Goal: Task Accomplishment & Management: Complete application form

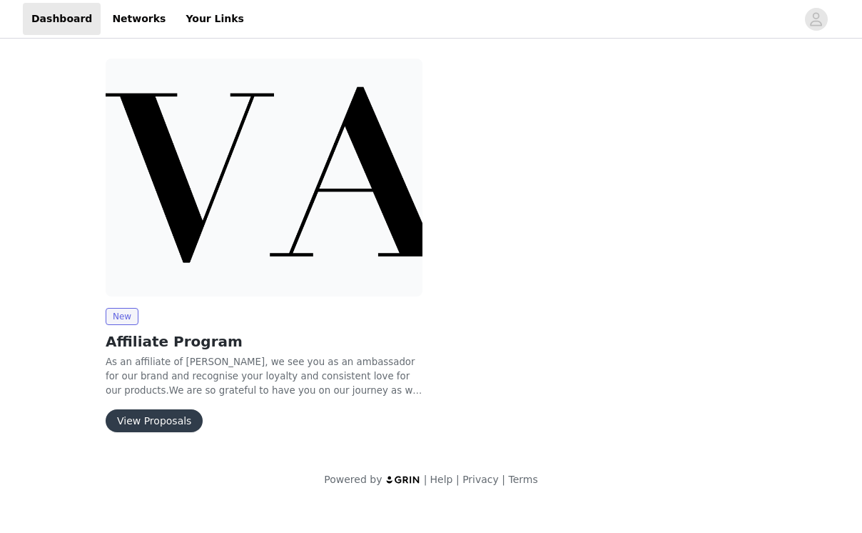
click at [145, 409] on button "View Proposals" at bounding box center [154, 420] width 97 height 23
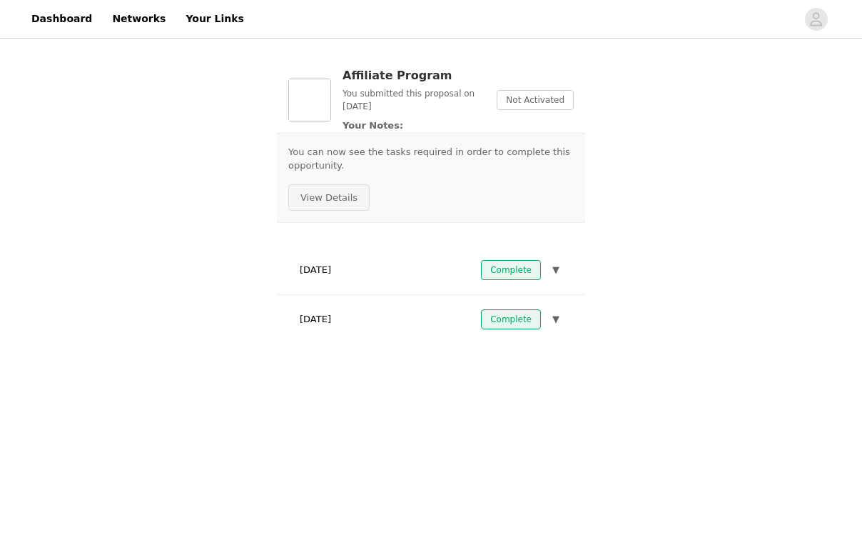
drag, startPoint x: 340, startPoint y: 197, endPoint x: 332, endPoint y: 263, distance: 66.9
click at [330, 261] on section "Affiliate Program You submitted this proposal on [DATE] Your Notes: Not Activat…" at bounding box center [431, 200] width 343 height 319
click at [59, 15] on link "Dashboard" at bounding box center [62, 19] width 78 height 32
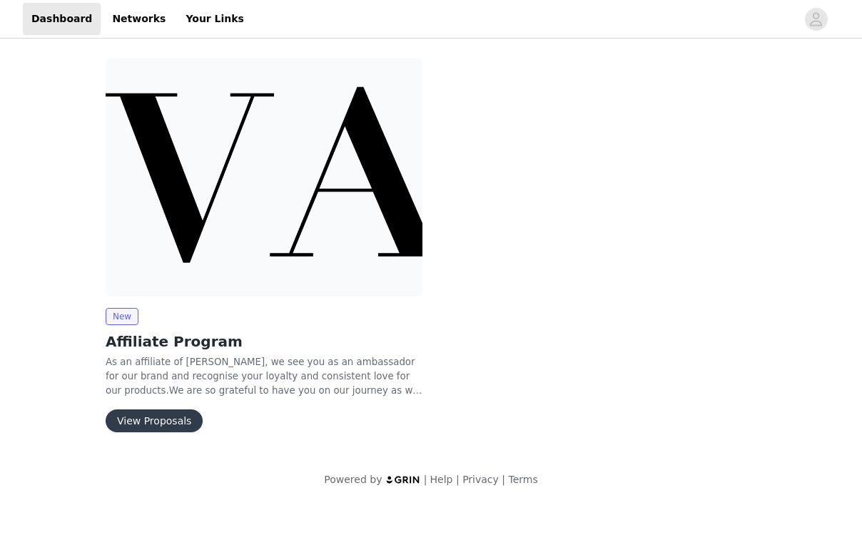
click at [228, 219] on img at bounding box center [264, 178] width 317 height 238
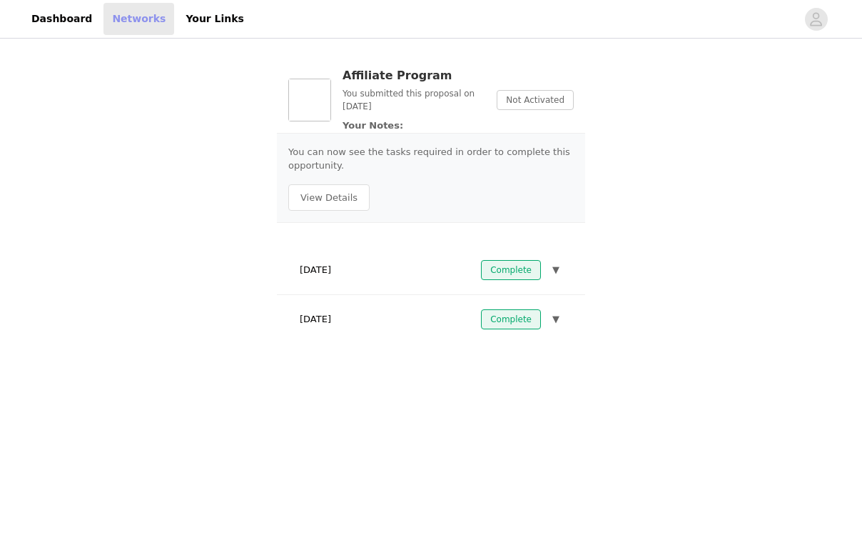
click at [132, 20] on link "Networks" at bounding box center [139, 19] width 71 height 32
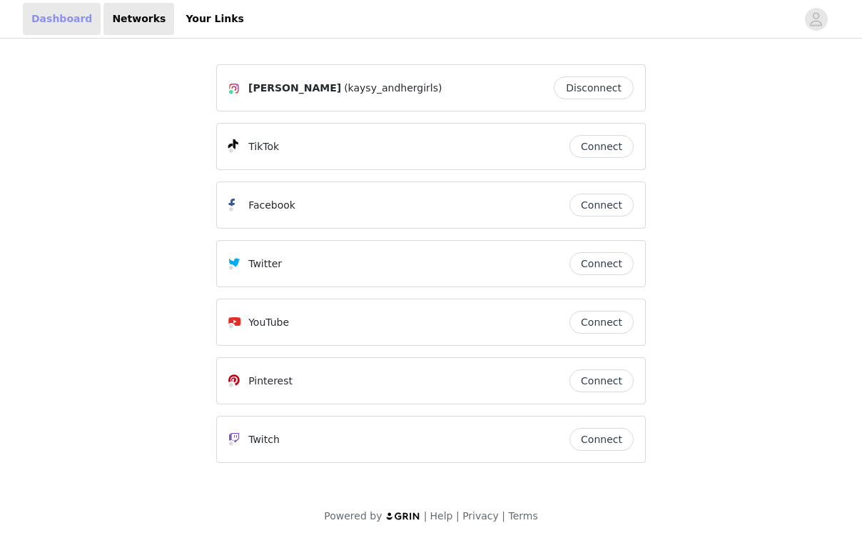
click at [51, 19] on link "Dashboard" at bounding box center [62, 19] width 78 height 32
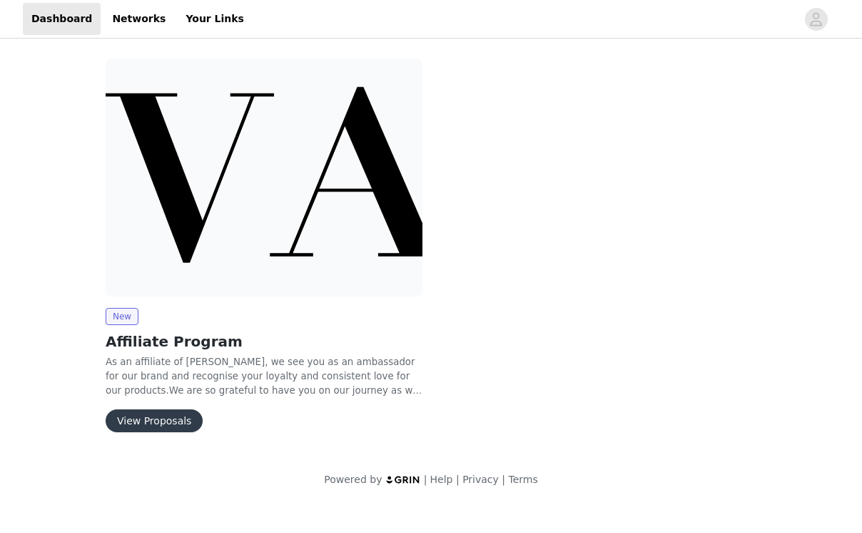
click at [158, 249] on img at bounding box center [264, 178] width 317 height 238
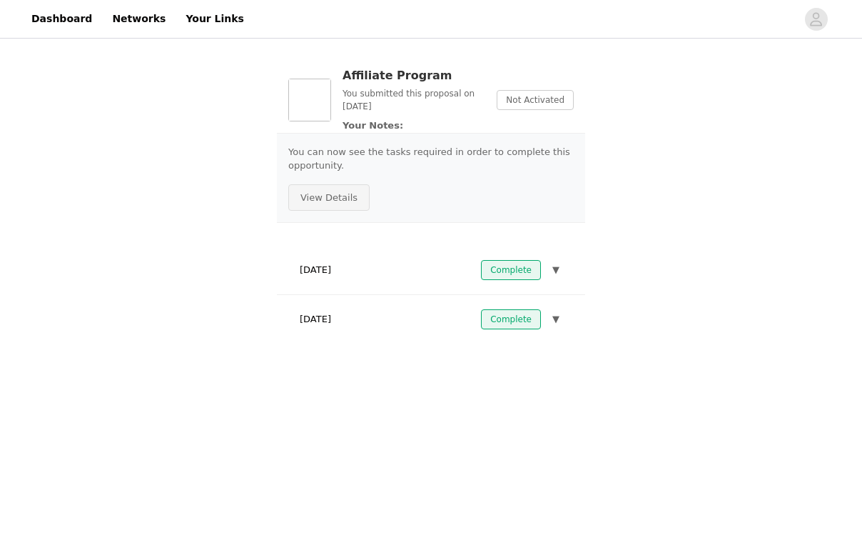
click at [338, 208] on button "View Details" at bounding box center [328, 197] width 81 height 27
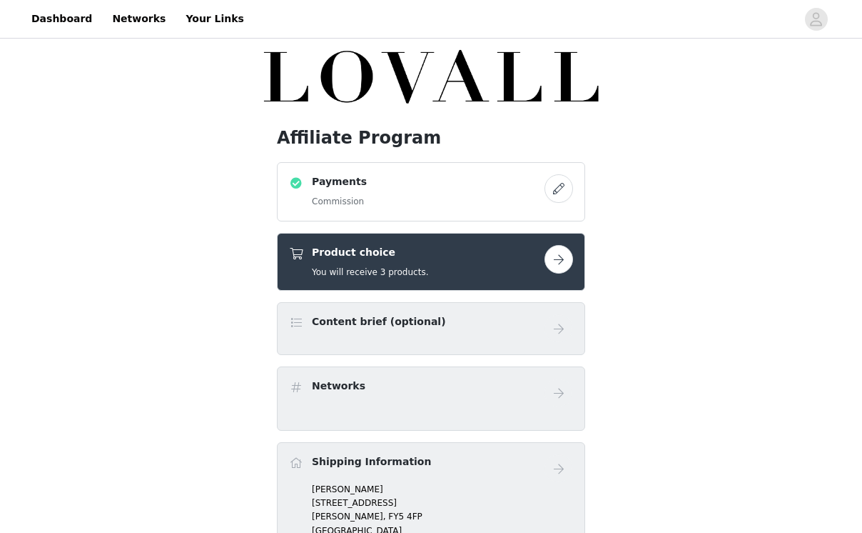
click at [561, 263] on button "button" at bounding box center [559, 259] width 29 height 29
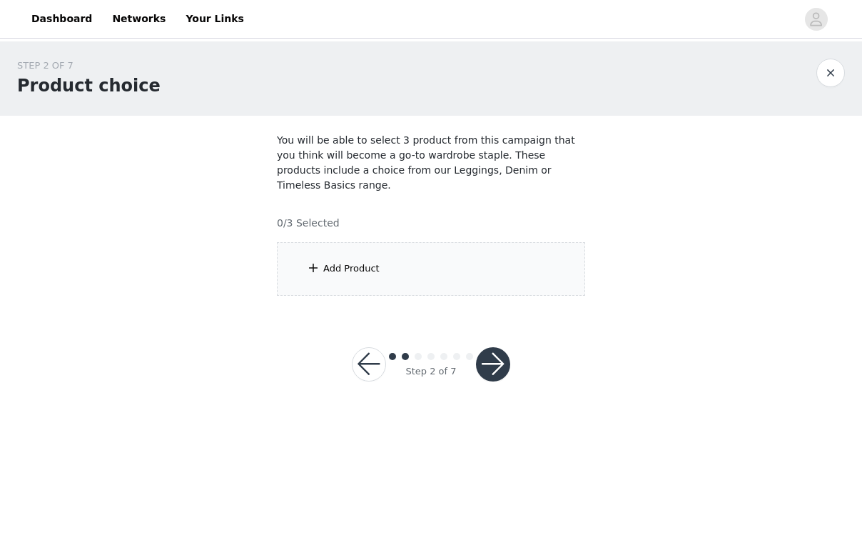
click at [363, 261] on div "Add Product" at bounding box center [351, 268] width 56 height 14
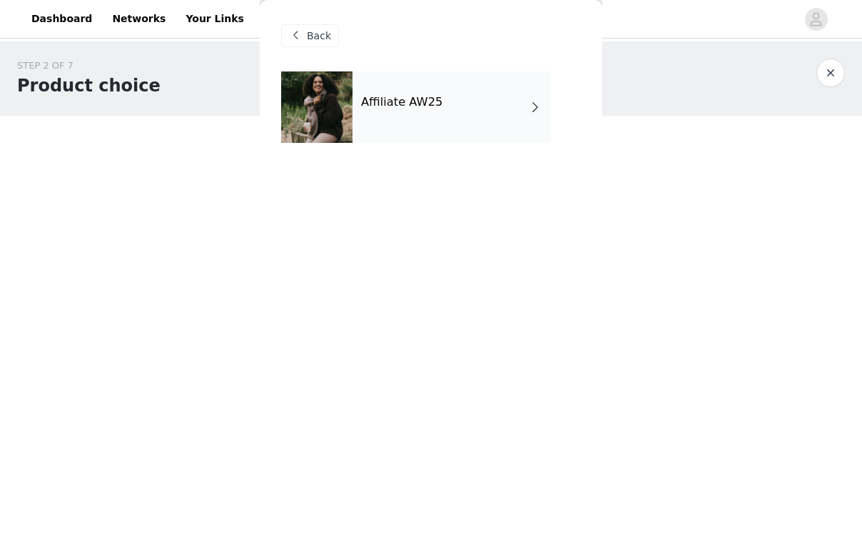
click at [416, 114] on div "Affiliate AW25" at bounding box center [452, 106] width 198 height 71
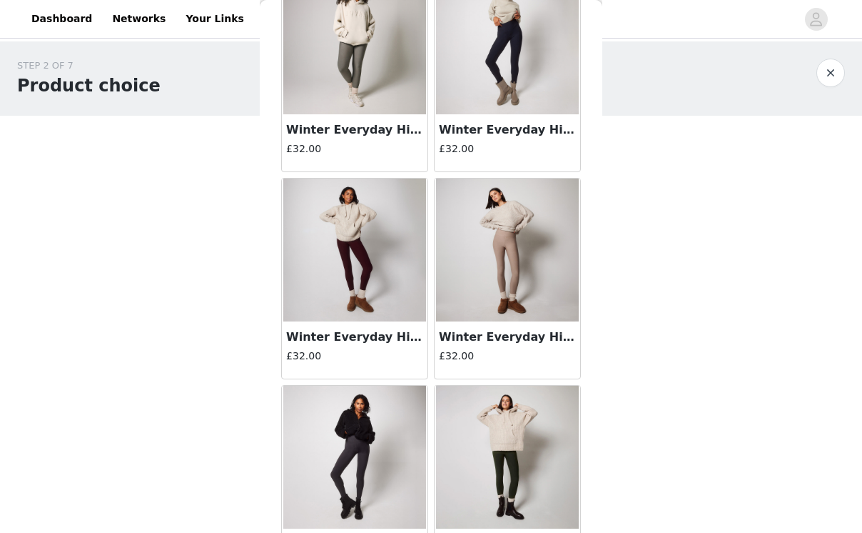
scroll to position [516, 0]
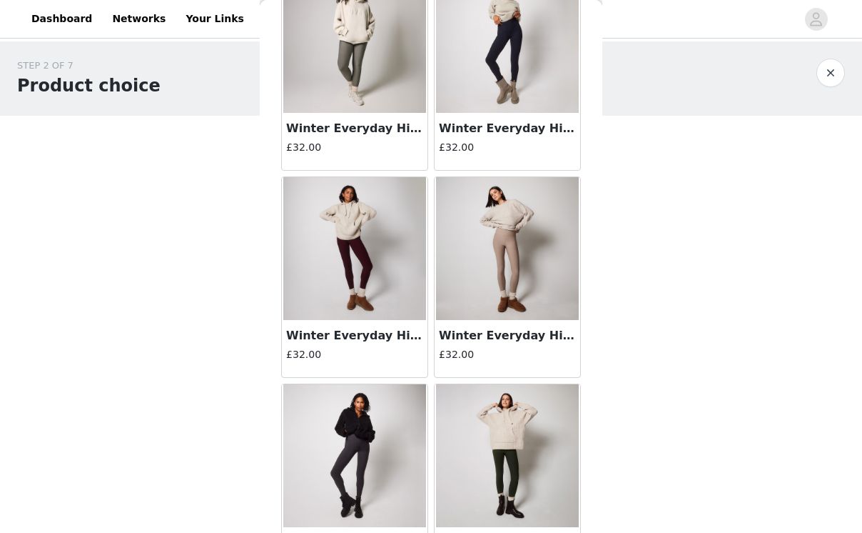
click at [353, 242] on img at bounding box center [354, 248] width 143 height 143
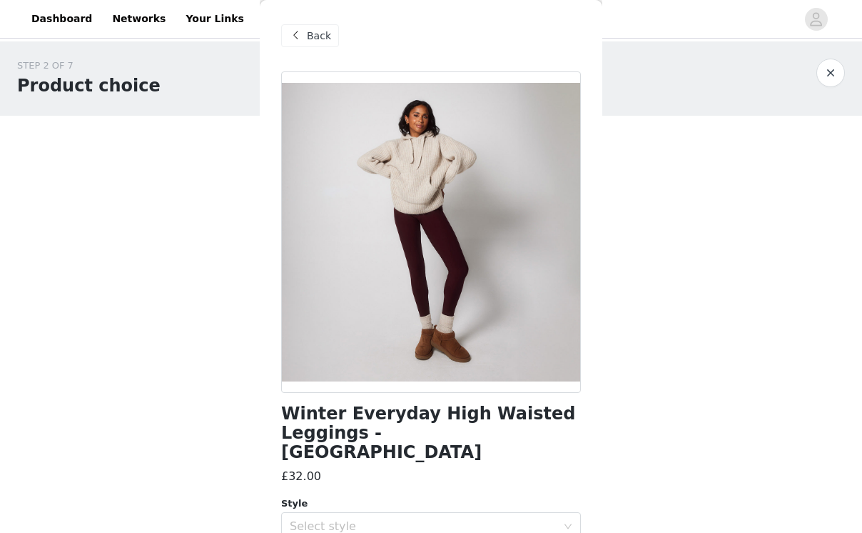
scroll to position [88, 0]
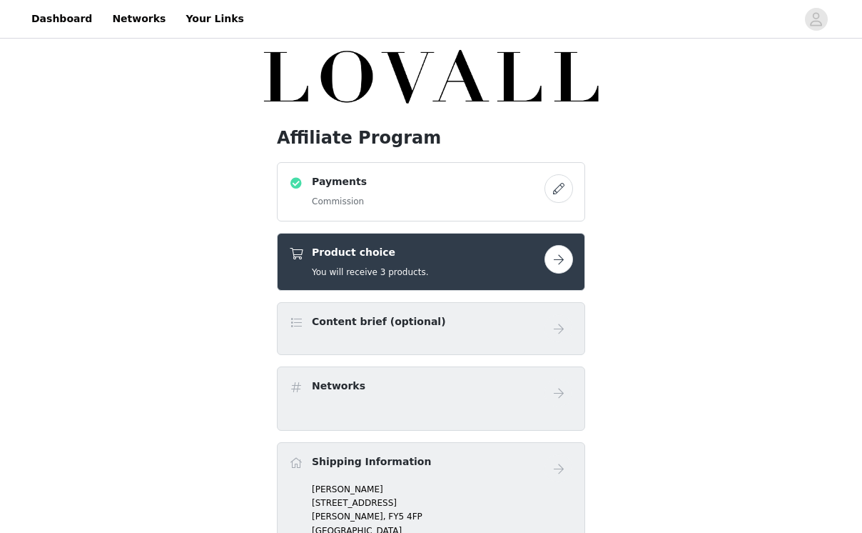
click at [562, 266] on button "button" at bounding box center [559, 259] width 29 height 29
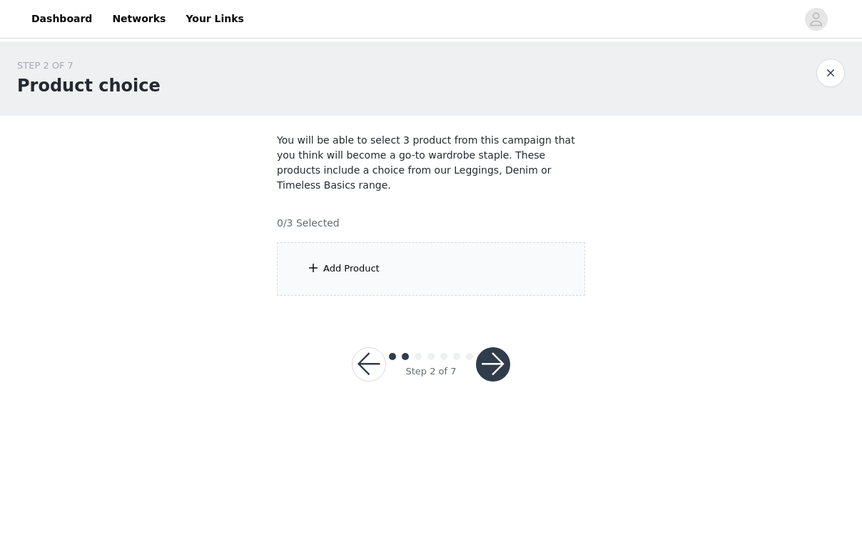
click at [562, 266] on div "Add Product" at bounding box center [431, 269] width 308 height 54
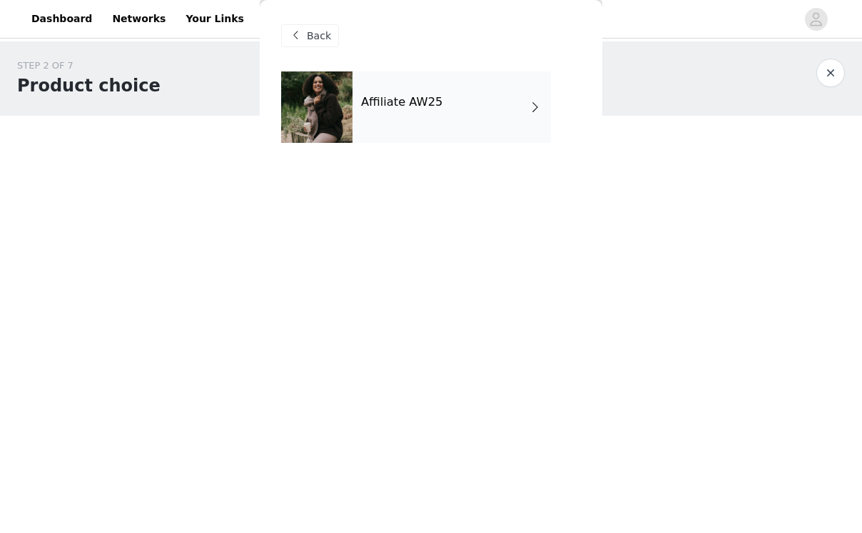
click at [449, 96] on div "Affiliate AW25" at bounding box center [452, 106] width 198 height 71
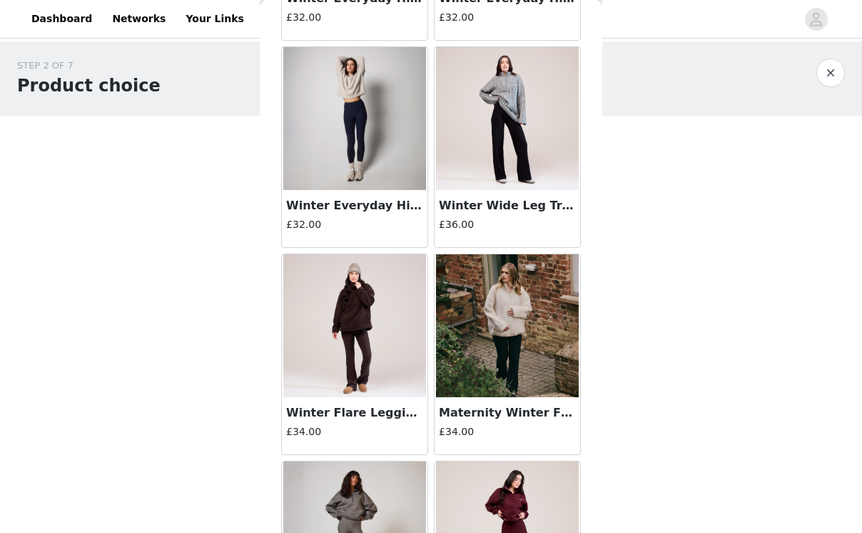
scroll to position [1057, 0]
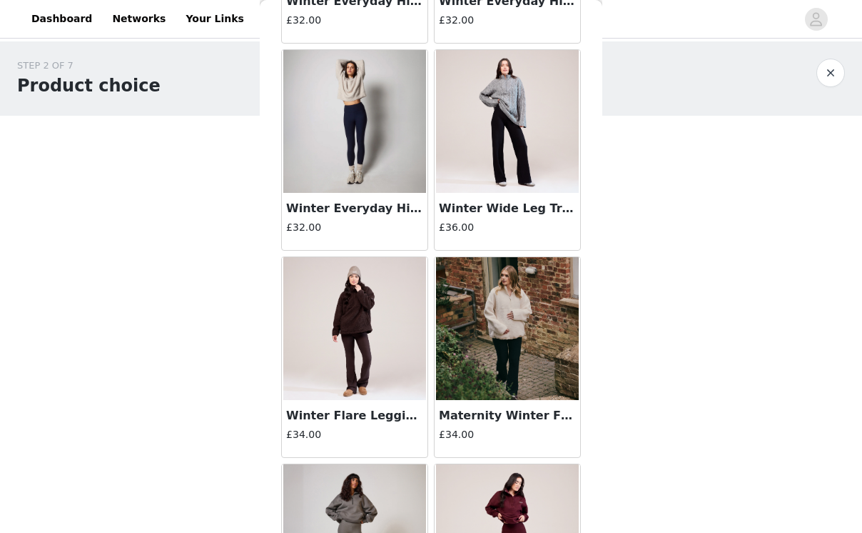
click at [336, 300] on img at bounding box center [354, 328] width 143 height 143
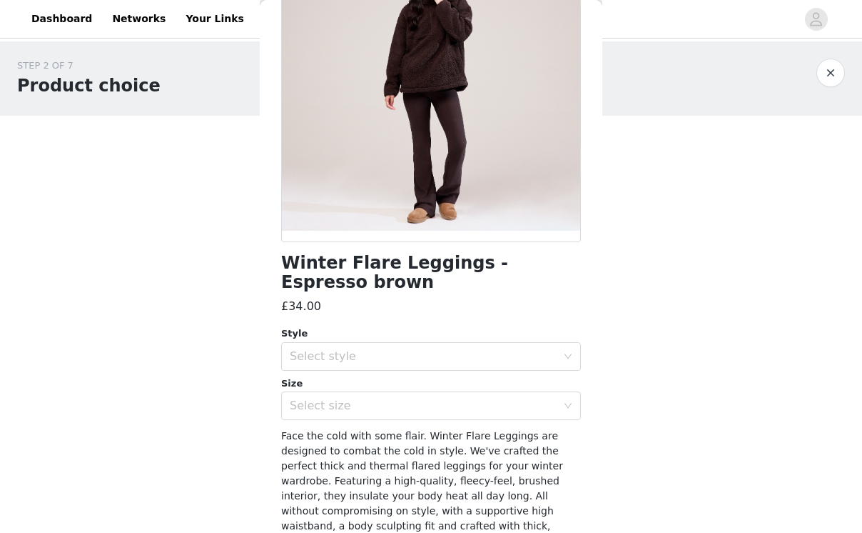
scroll to position [140, 0]
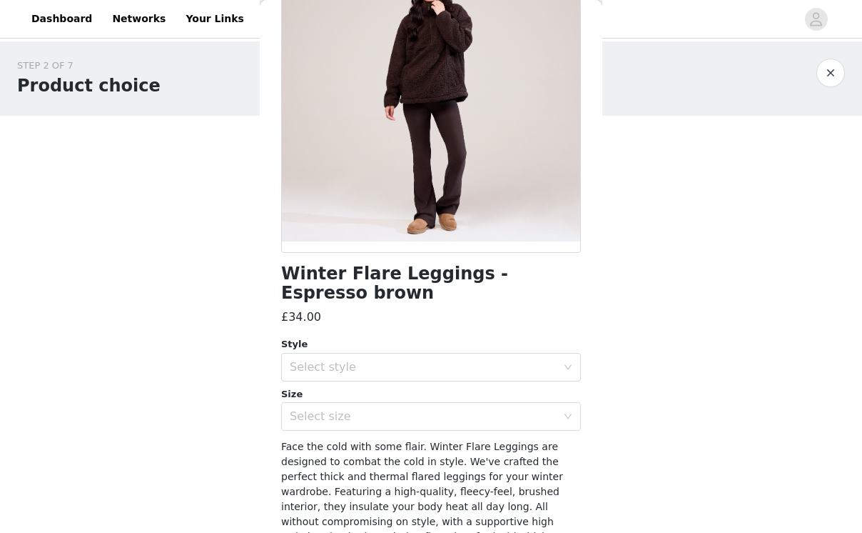
click at [839, 71] on button "button" at bounding box center [831, 73] width 29 height 29
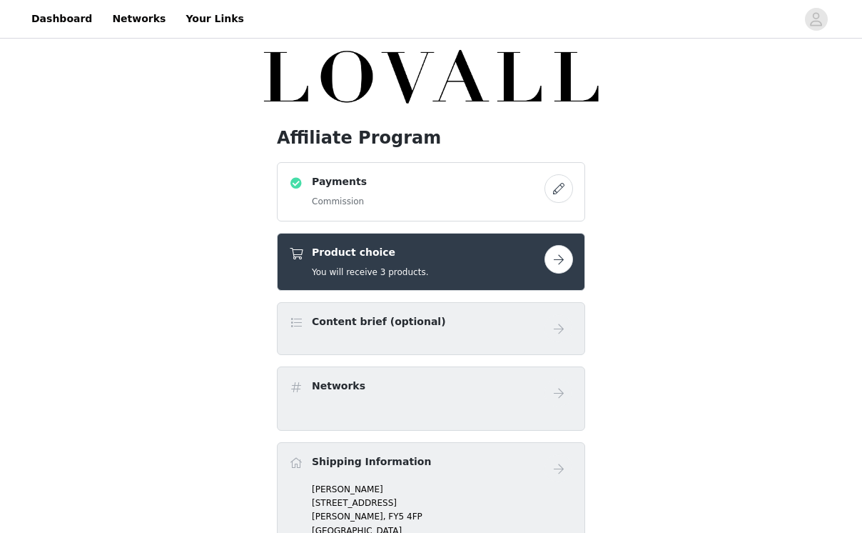
click at [552, 254] on button "button" at bounding box center [559, 259] width 29 height 29
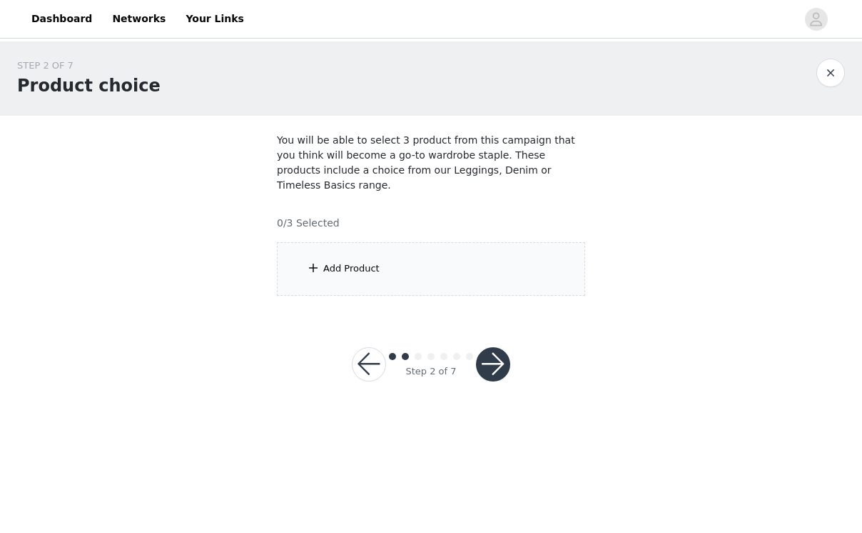
click at [552, 254] on div "Add Product" at bounding box center [431, 269] width 308 height 54
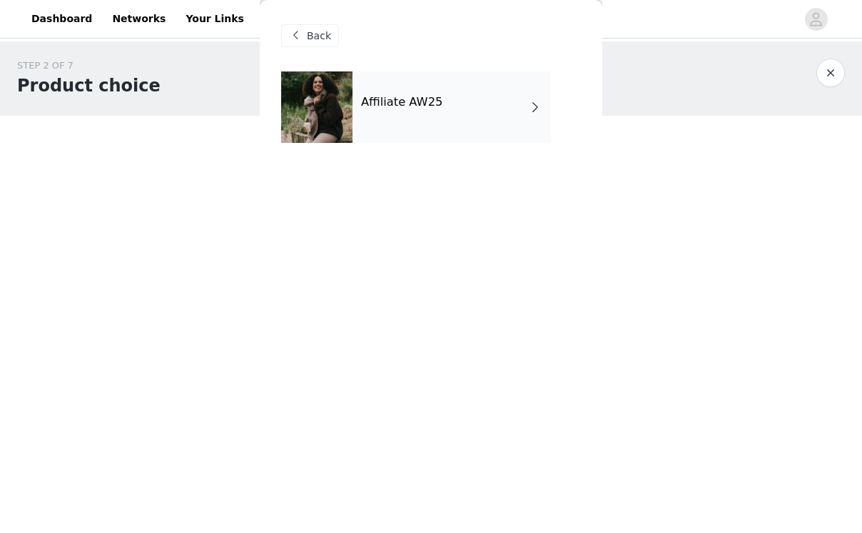
click at [503, 108] on div "Affiliate AW25" at bounding box center [452, 106] width 198 height 71
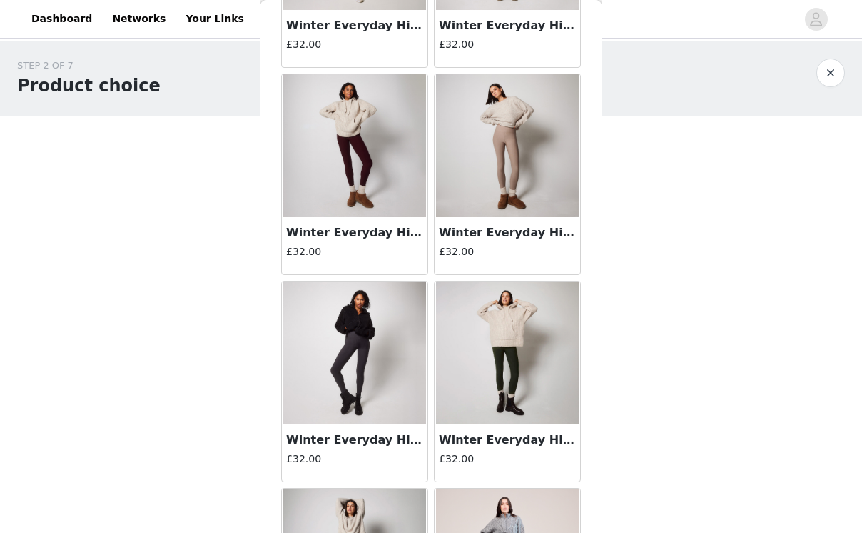
scroll to position [621, 0]
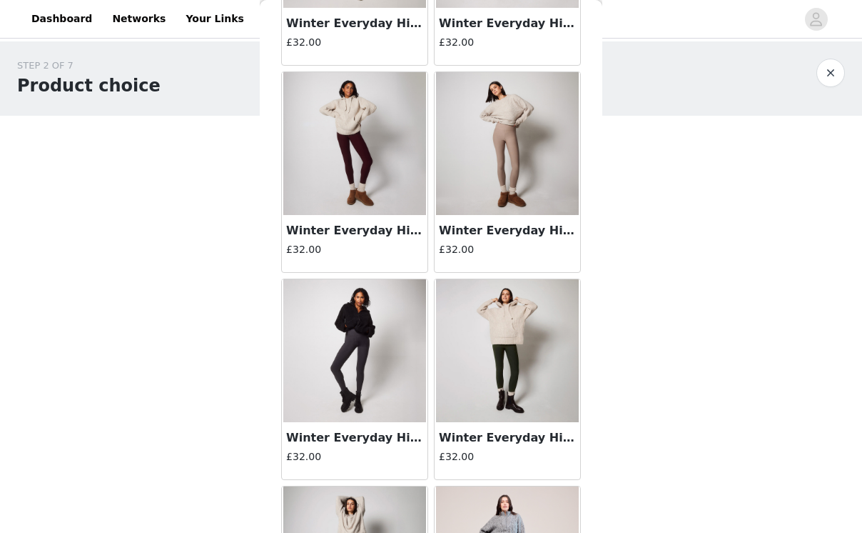
click at [489, 389] on img at bounding box center [507, 350] width 143 height 143
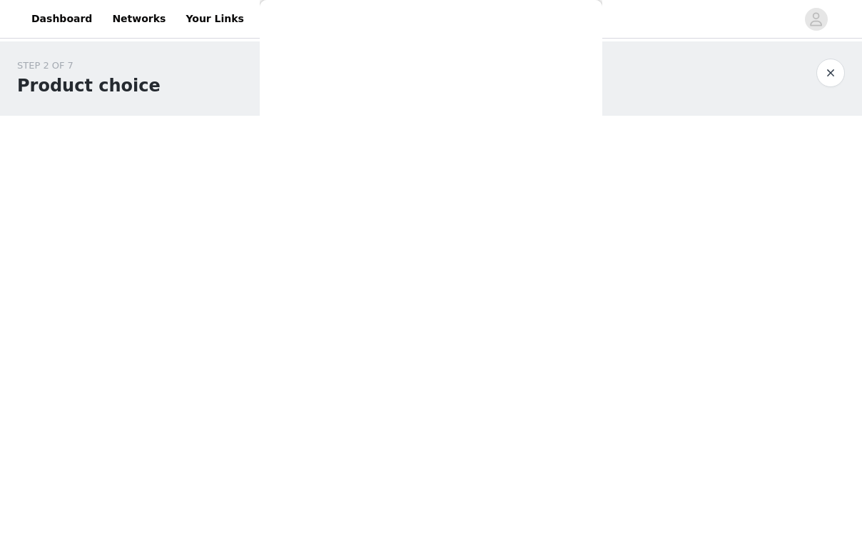
scroll to position [0, 0]
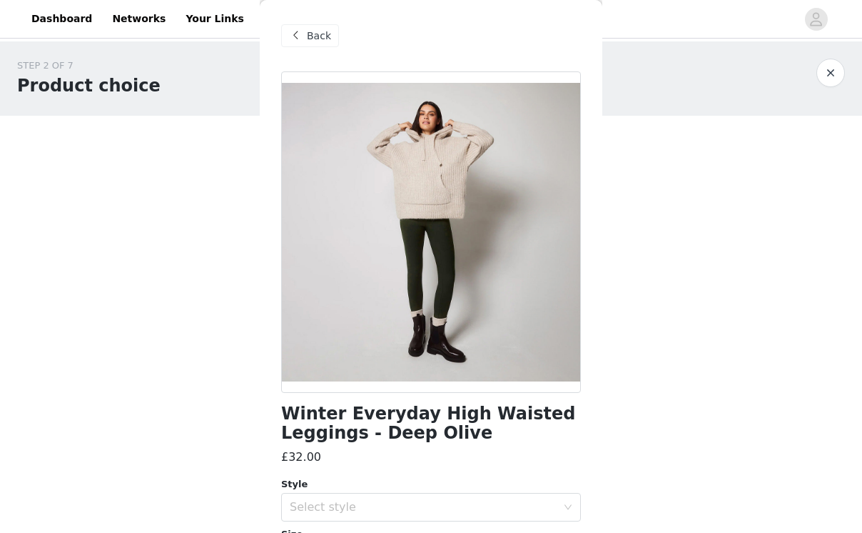
click at [835, 77] on button "button" at bounding box center [831, 73] width 29 height 29
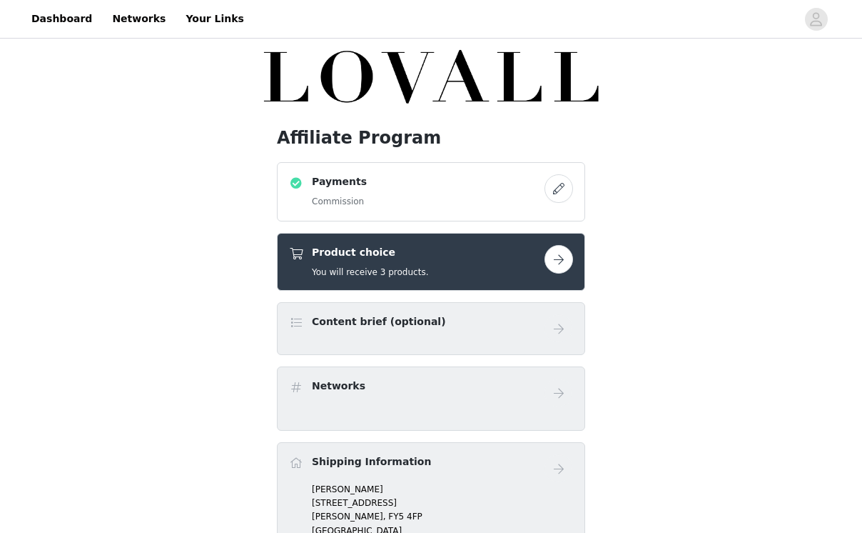
click at [561, 257] on button "button" at bounding box center [559, 259] width 29 height 29
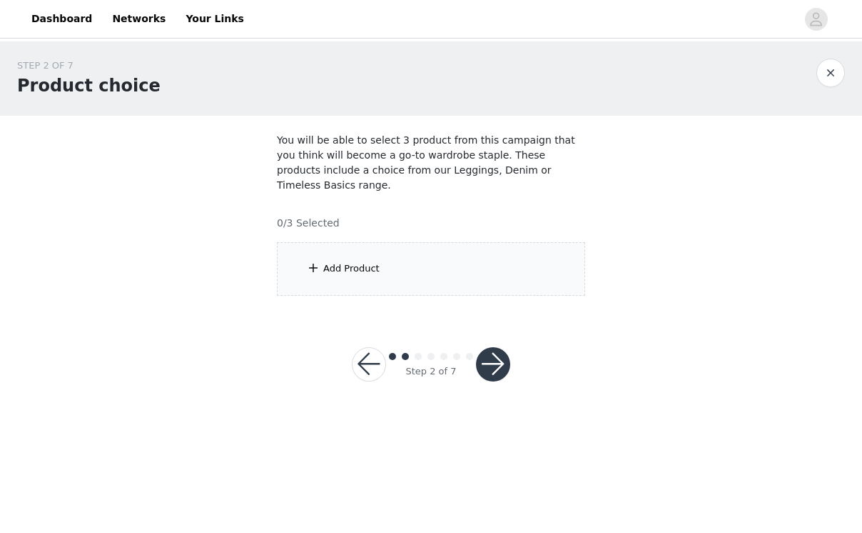
click at [442, 248] on div "Add Product" at bounding box center [431, 269] width 308 height 54
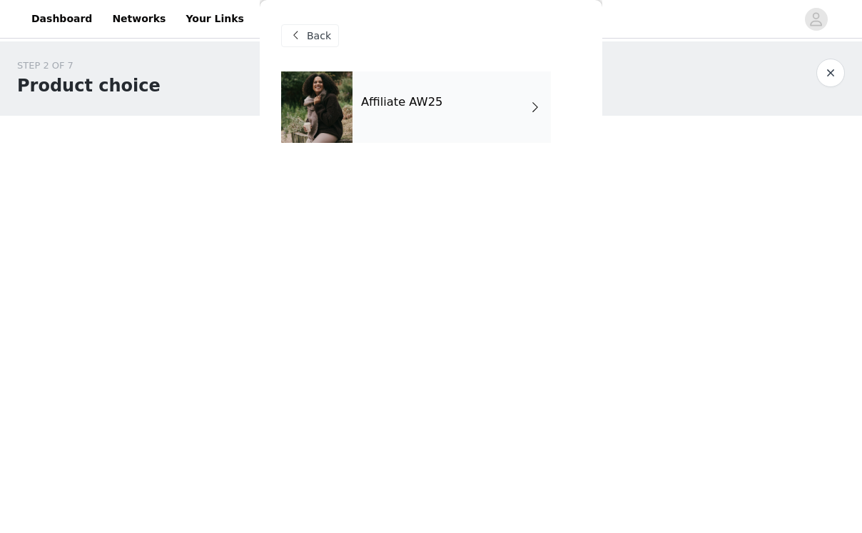
click at [410, 104] on h4 "Affiliate AW25" at bounding box center [401, 102] width 81 height 13
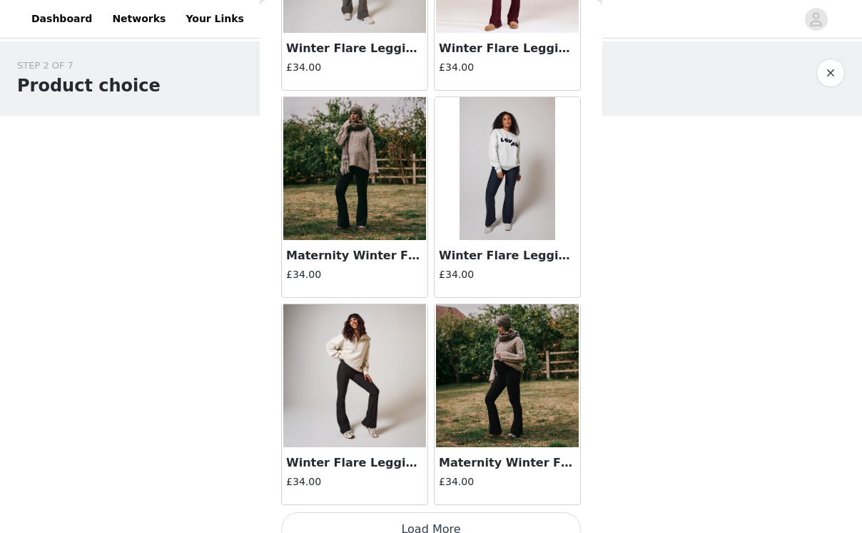
scroll to position [1652, 0]
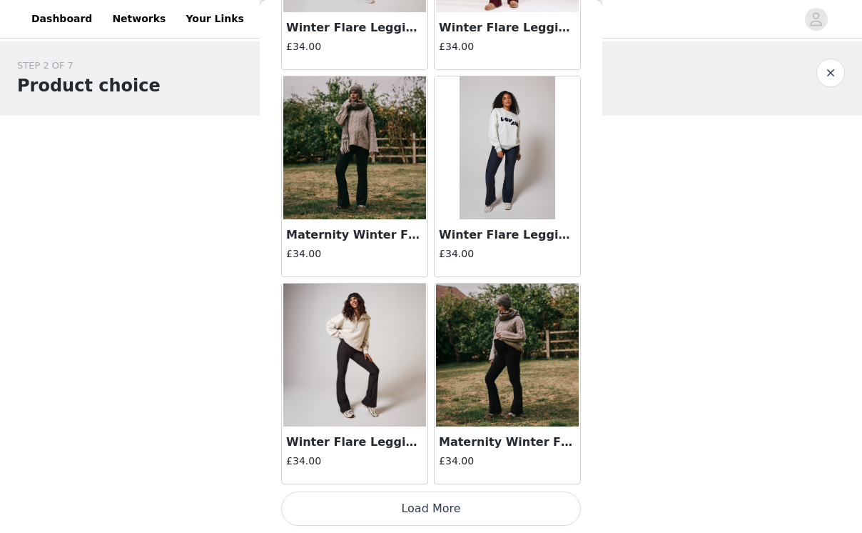
click at [361, 512] on button "Load More" at bounding box center [431, 508] width 300 height 34
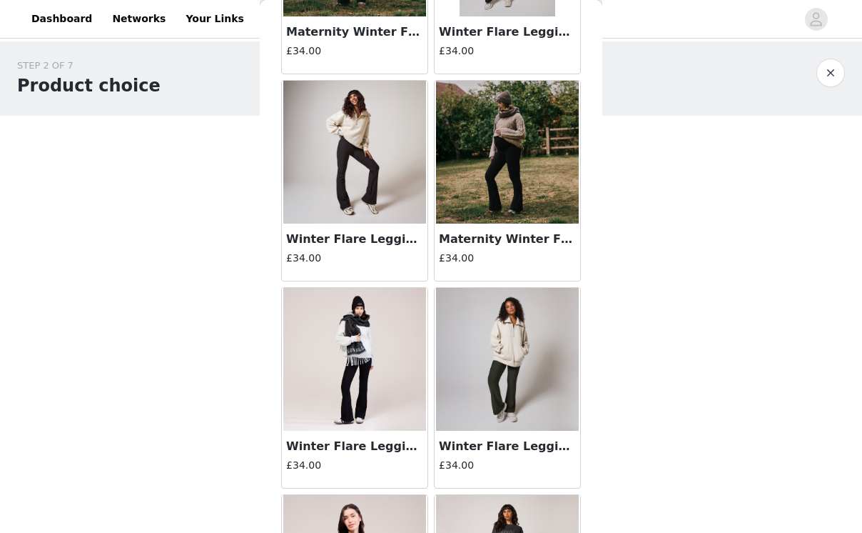
scroll to position [1826, 0]
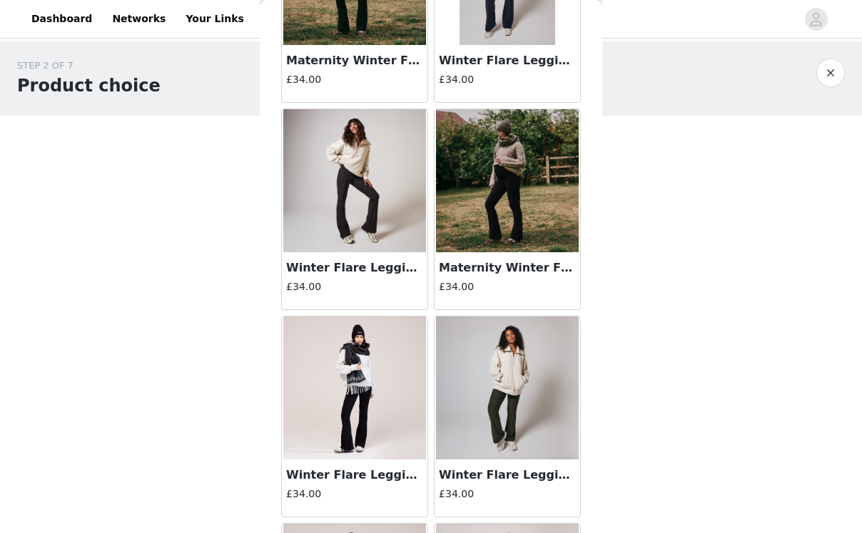
click at [324, 211] on img at bounding box center [354, 180] width 143 height 143
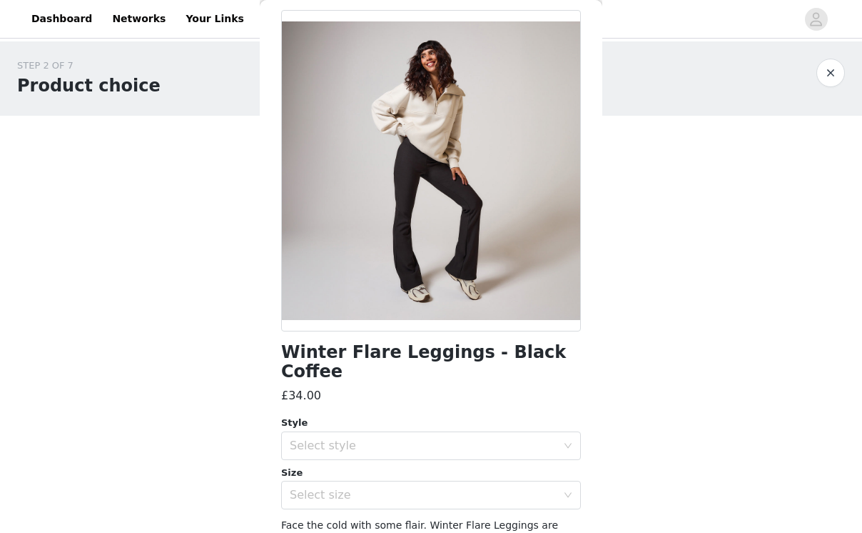
scroll to position [87, 0]
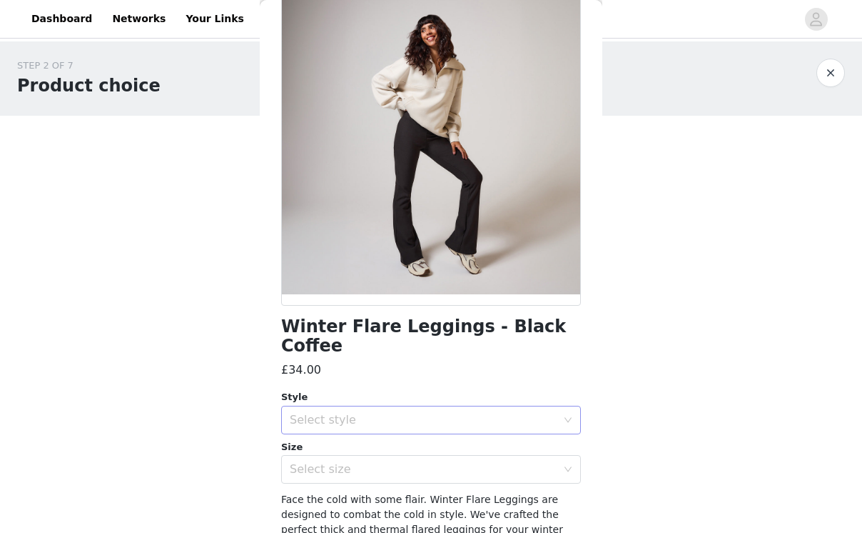
click at [393, 413] on div "Select style" at bounding box center [423, 420] width 267 height 14
click at [368, 433] on li "Regular" at bounding box center [431, 431] width 300 height 23
click at [337, 459] on div "Select size" at bounding box center [426, 468] width 273 height 27
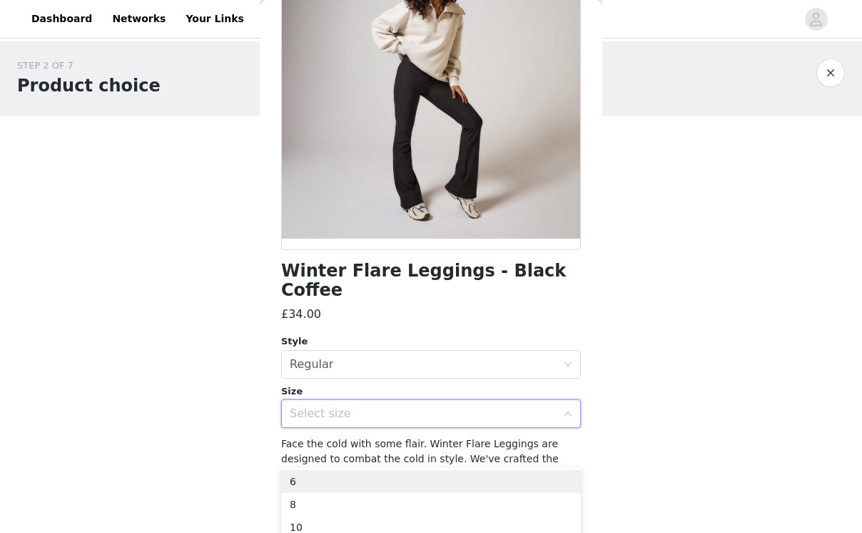
scroll to position [146, 0]
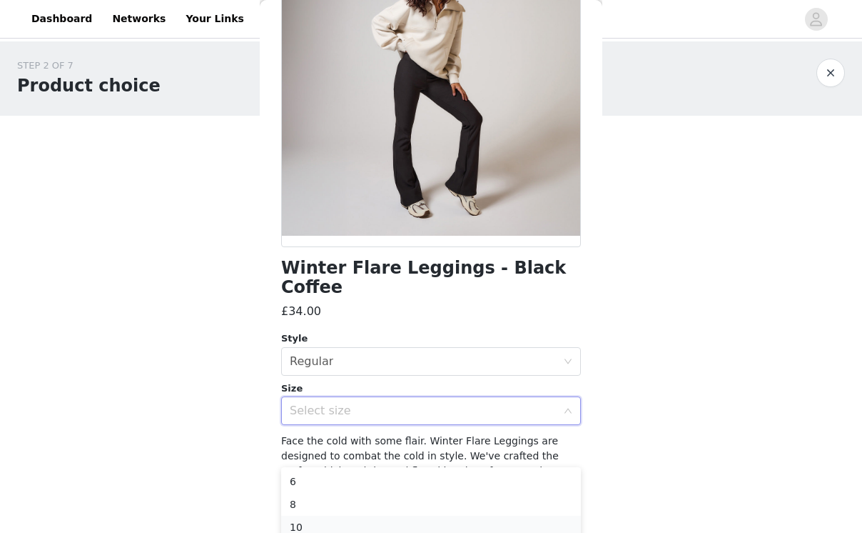
click at [310, 521] on li "10" at bounding box center [431, 526] width 300 height 23
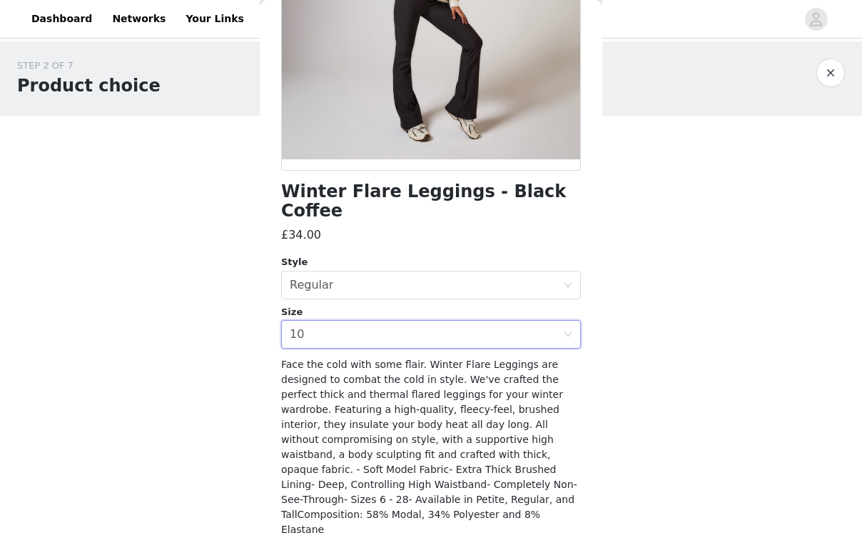
scroll to position [237, 0]
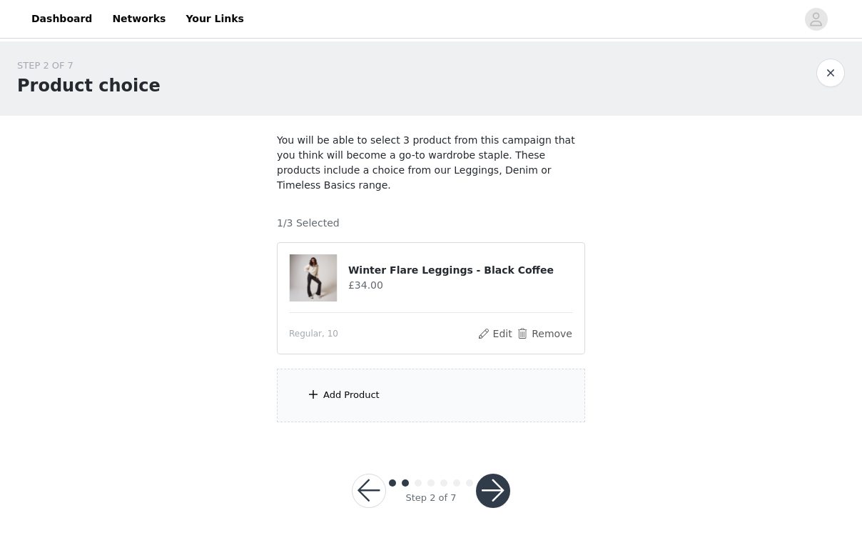
click at [381, 381] on div "Add Product" at bounding box center [431, 395] width 308 height 54
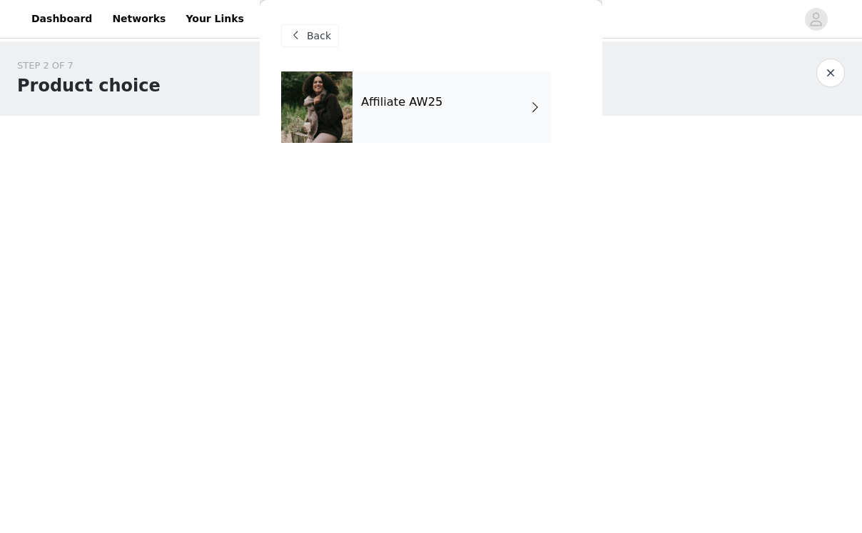
click at [415, 118] on div "Affiliate AW25" at bounding box center [452, 106] width 198 height 71
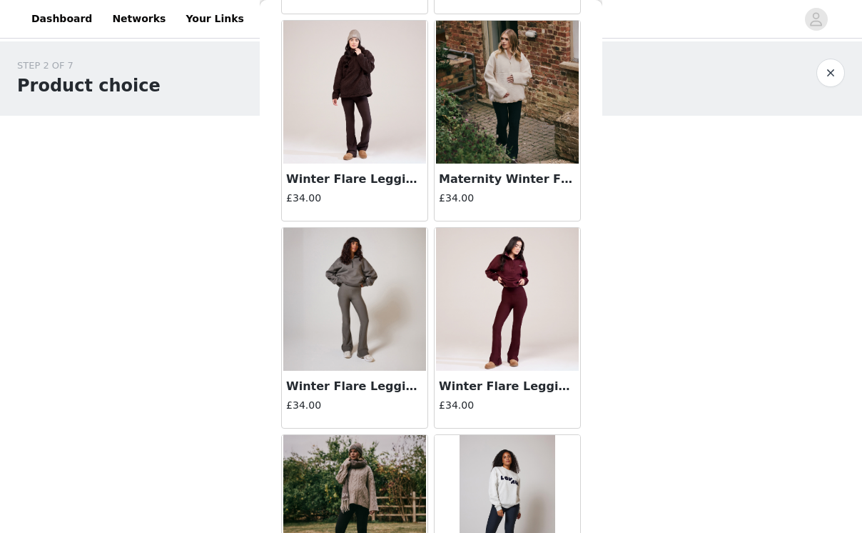
scroll to position [1652, 0]
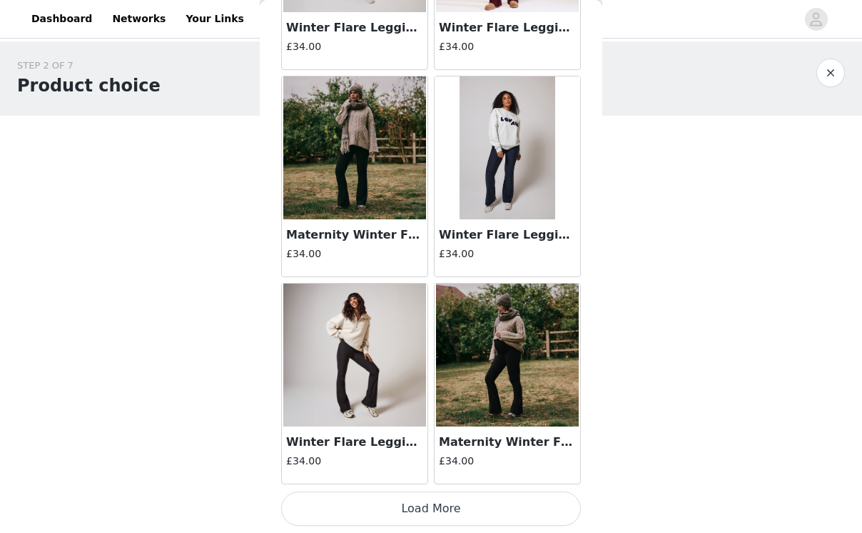
click at [436, 506] on button "Load More" at bounding box center [431, 508] width 300 height 34
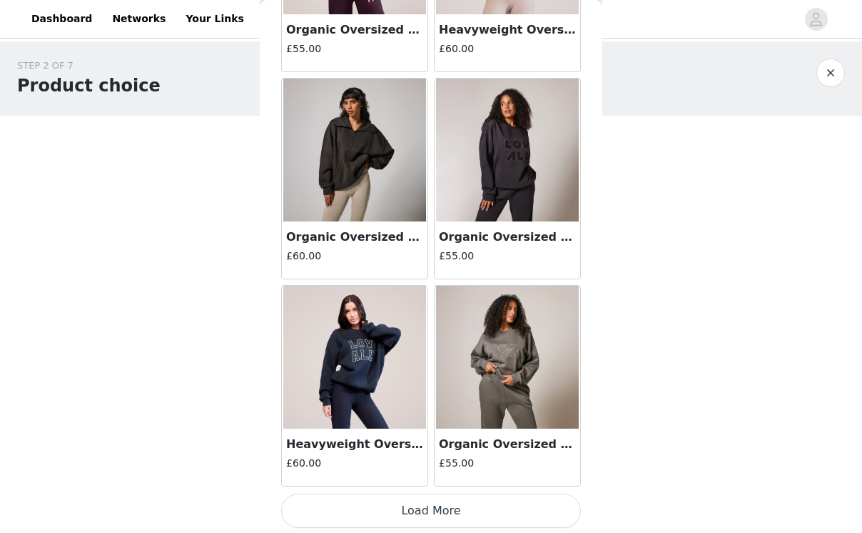
scroll to position [3722, 0]
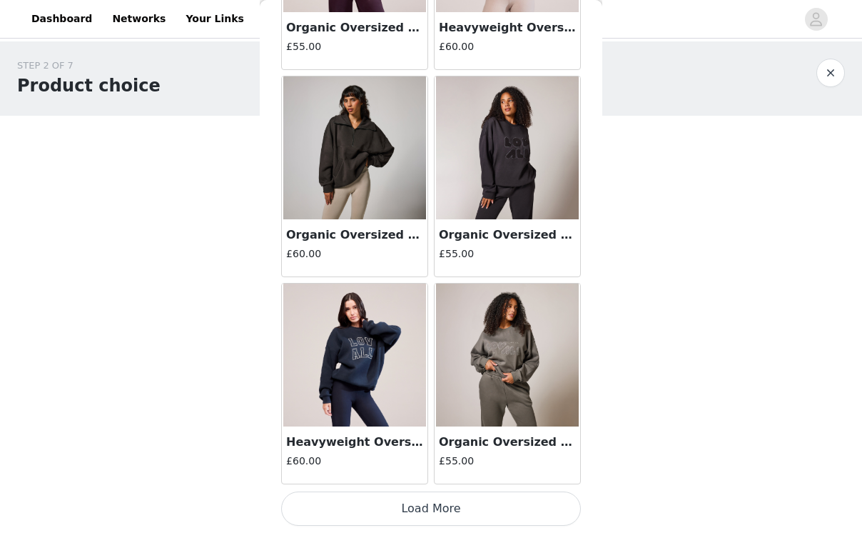
click at [341, 154] on img at bounding box center [354, 147] width 143 height 143
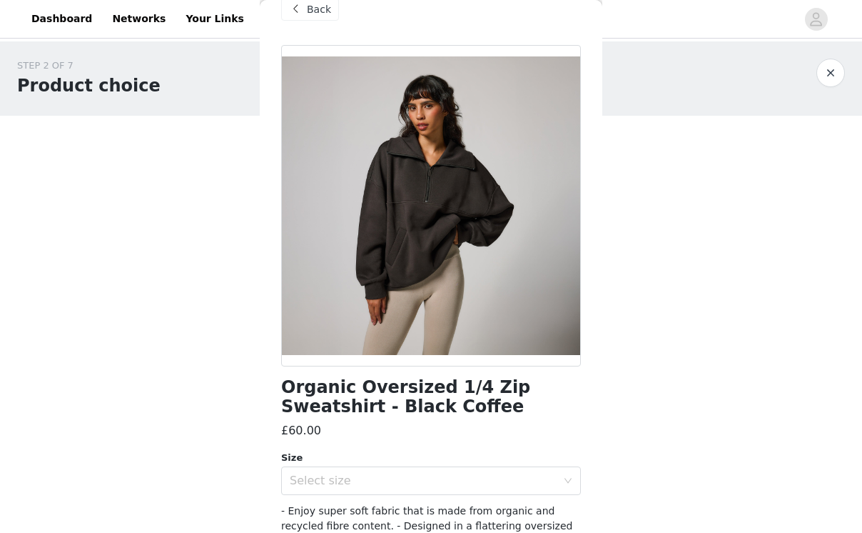
scroll to position [32, 0]
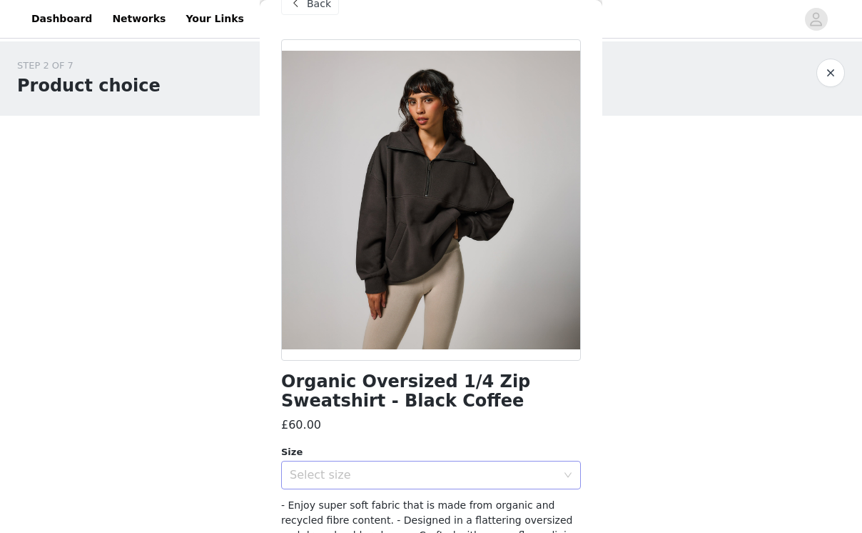
click at [441, 475] on div "Select size" at bounding box center [423, 475] width 267 height 14
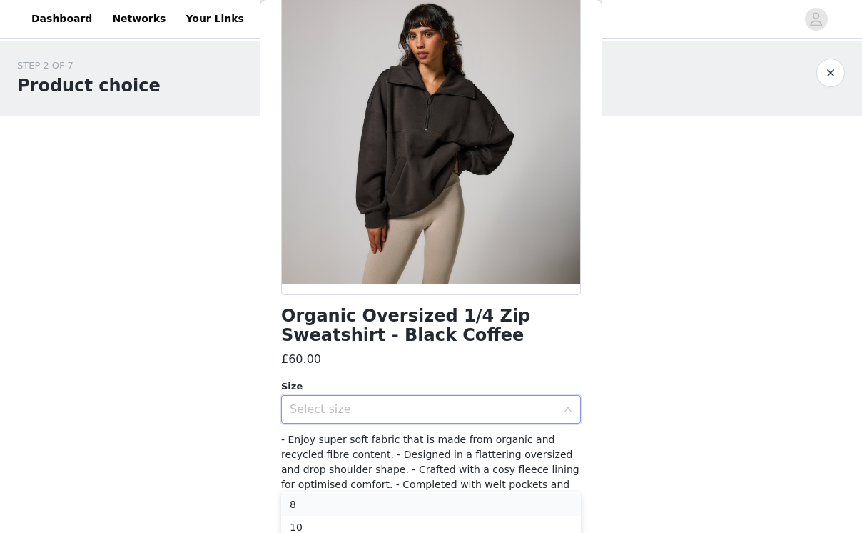
scroll to position [26, 0]
click at [317, 518] on li "10" at bounding box center [431, 525] width 300 height 23
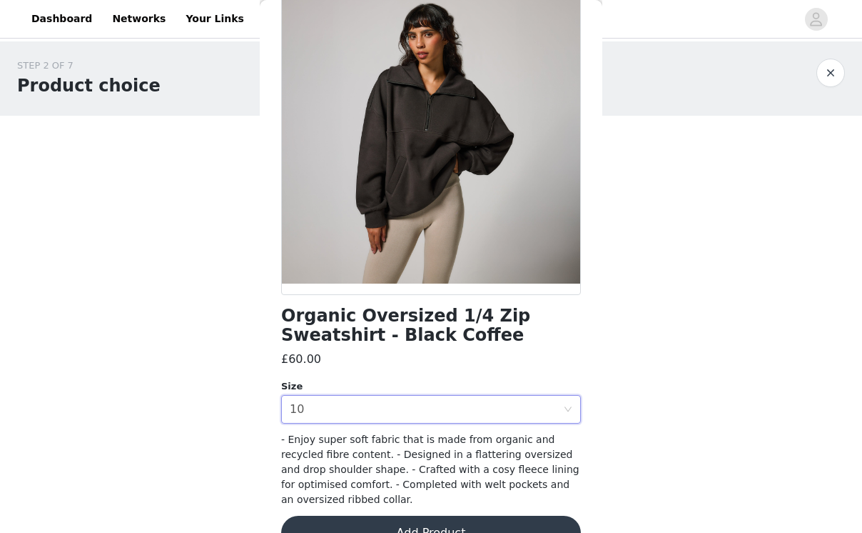
click at [372, 520] on button "Add Product" at bounding box center [431, 532] width 300 height 34
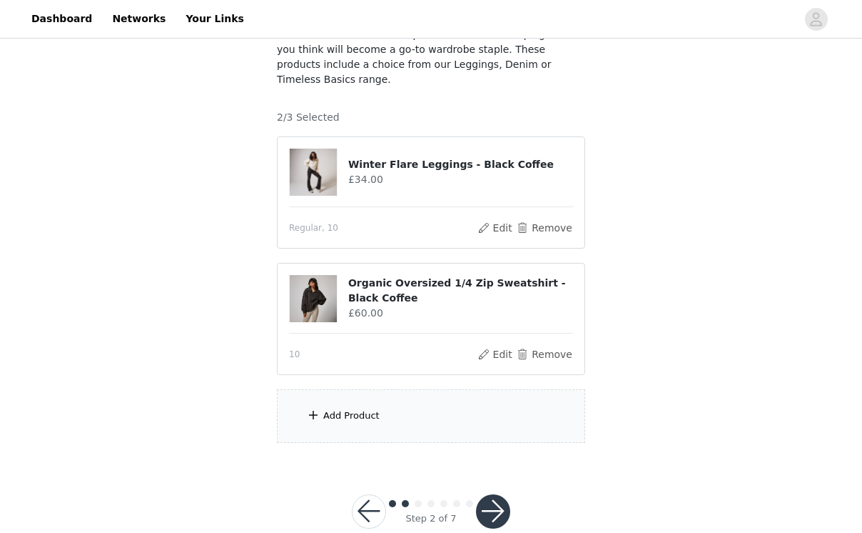
scroll to position [120, 0]
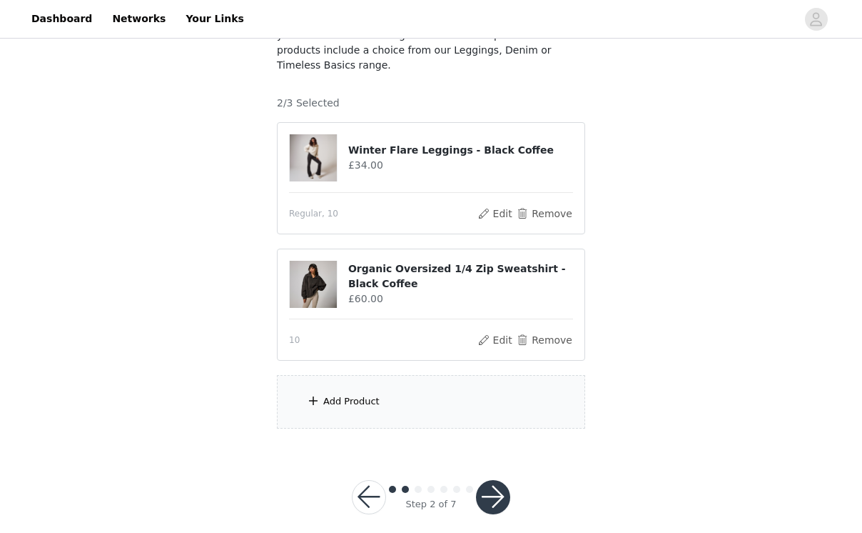
click at [456, 378] on div "Add Product" at bounding box center [431, 402] width 308 height 54
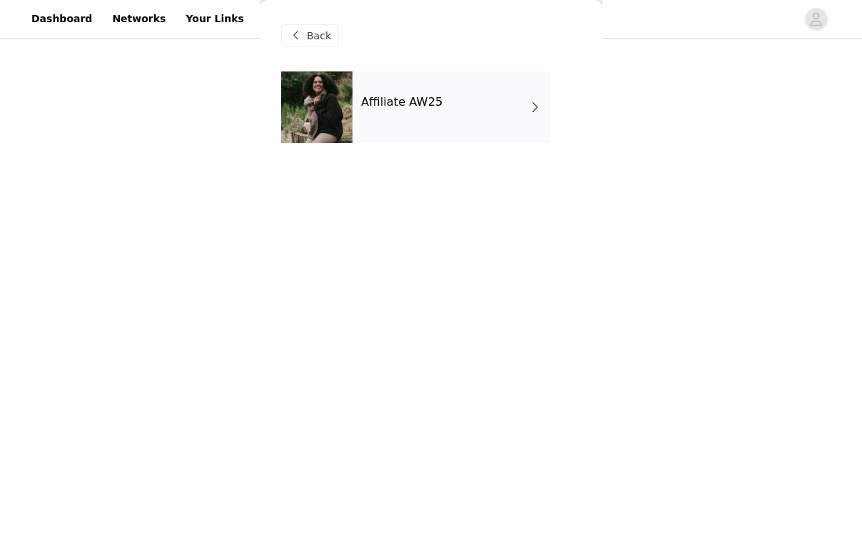
click at [464, 122] on div "Affiliate AW25" at bounding box center [452, 106] width 198 height 71
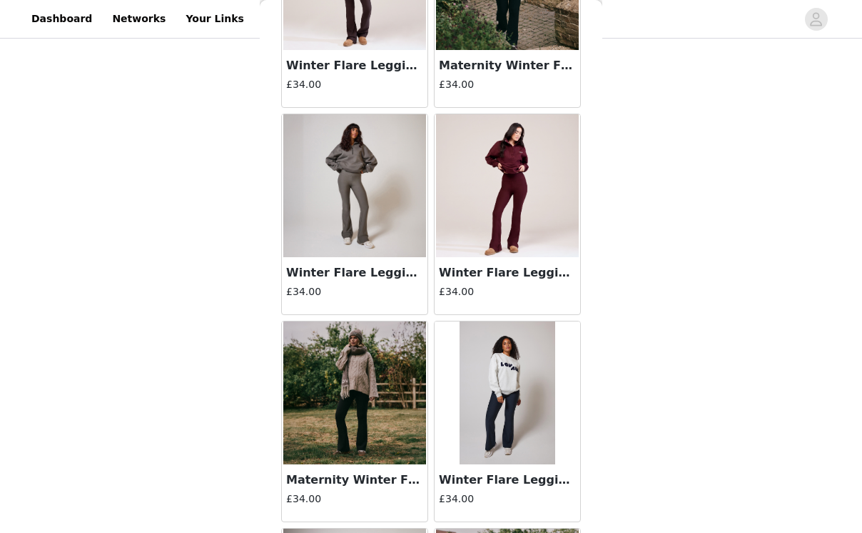
scroll to position [1652, 0]
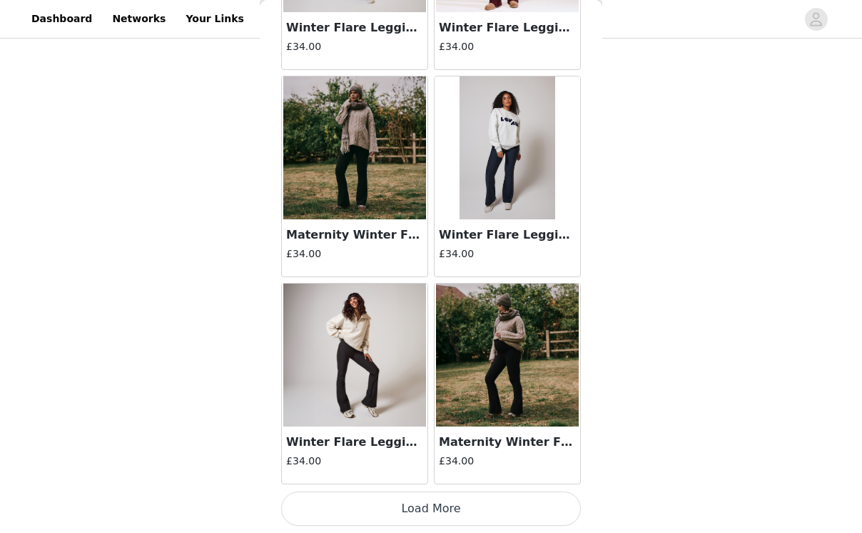
click at [421, 497] on button "Load More" at bounding box center [431, 508] width 300 height 34
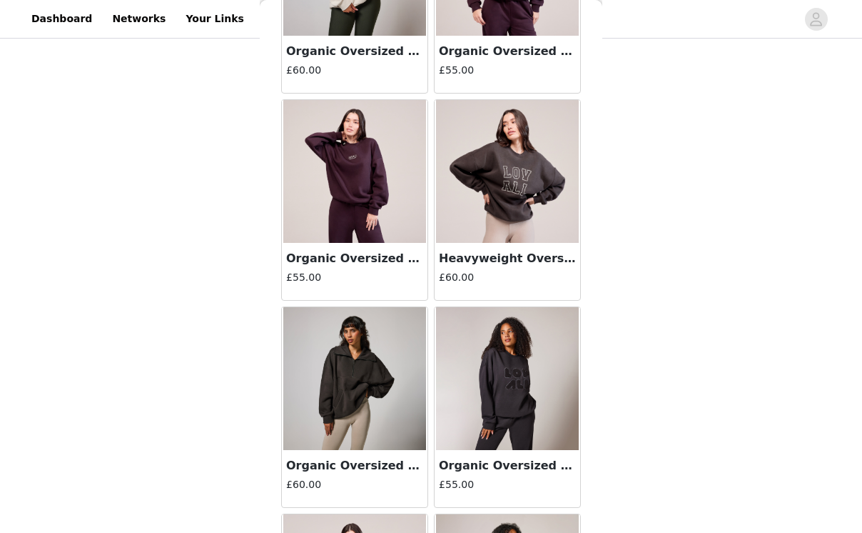
scroll to position [3722, 0]
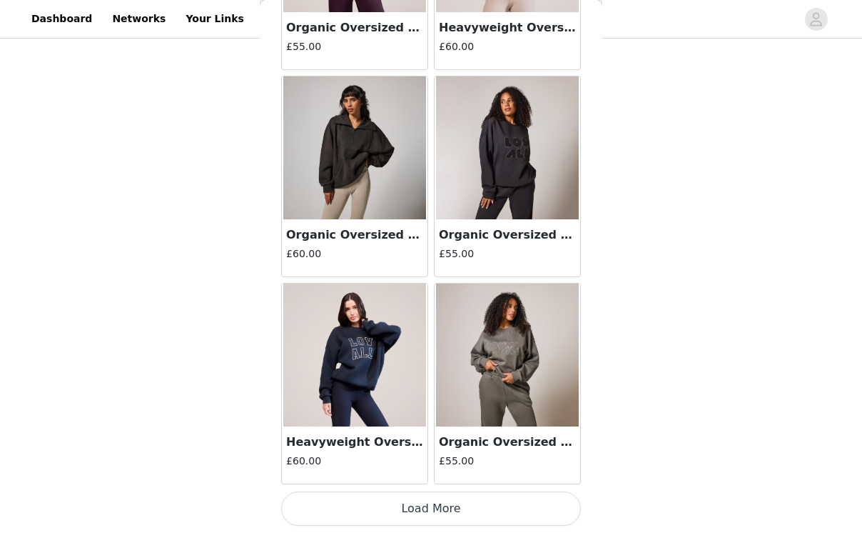
click at [435, 510] on button "Load More" at bounding box center [431, 508] width 300 height 34
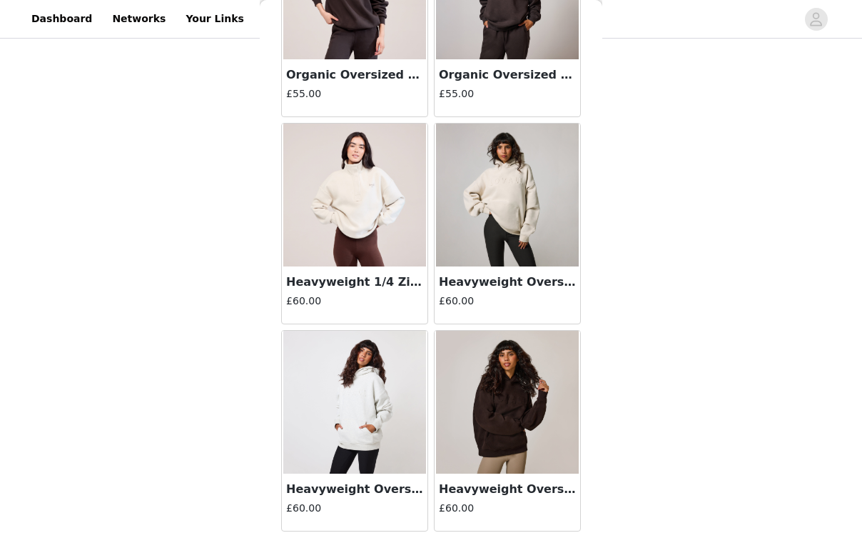
scroll to position [5792, 0]
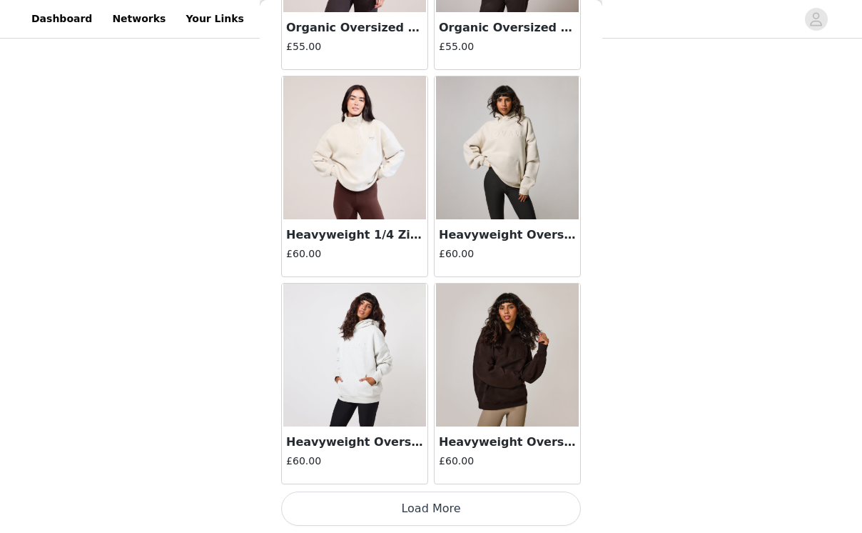
click at [498, 512] on button "Load More" at bounding box center [431, 508] width 300 height 34
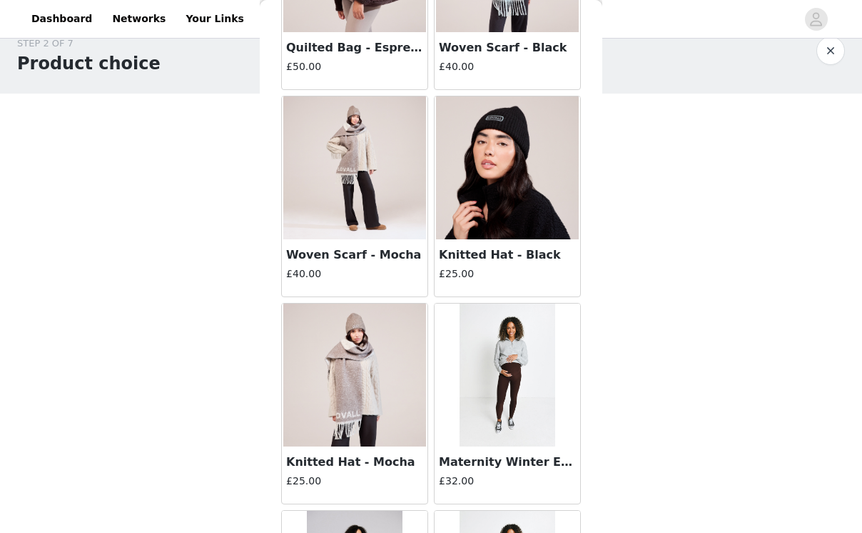
scroll to position [999, 0]
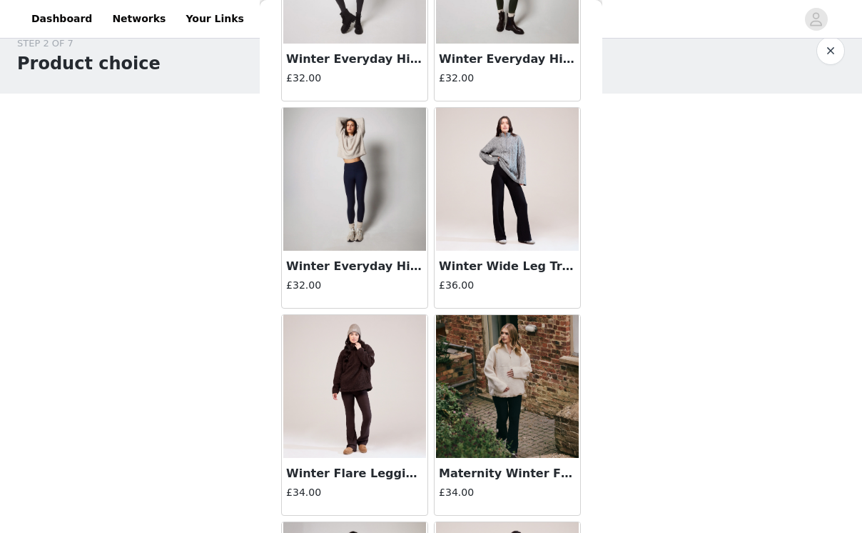
click at [523, 155] on img at bounding box center [507, 179] width 143 height 143
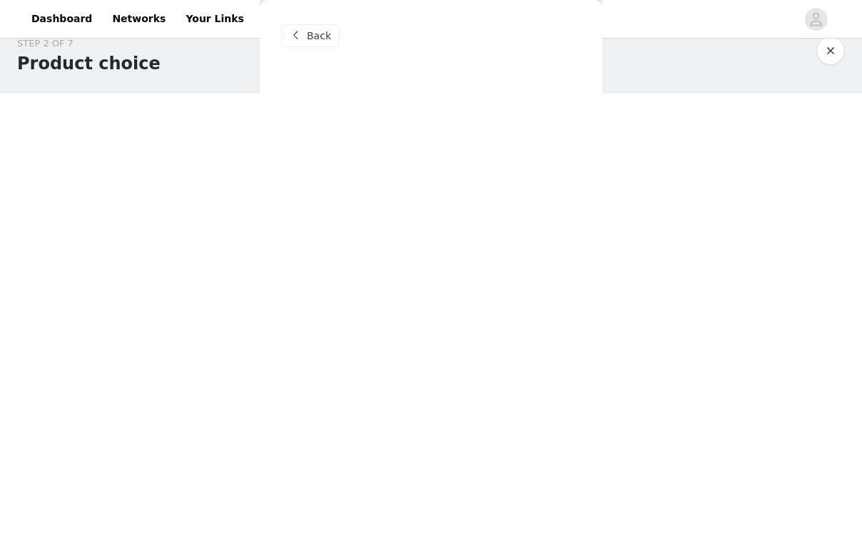
scroll to position [0, 0]
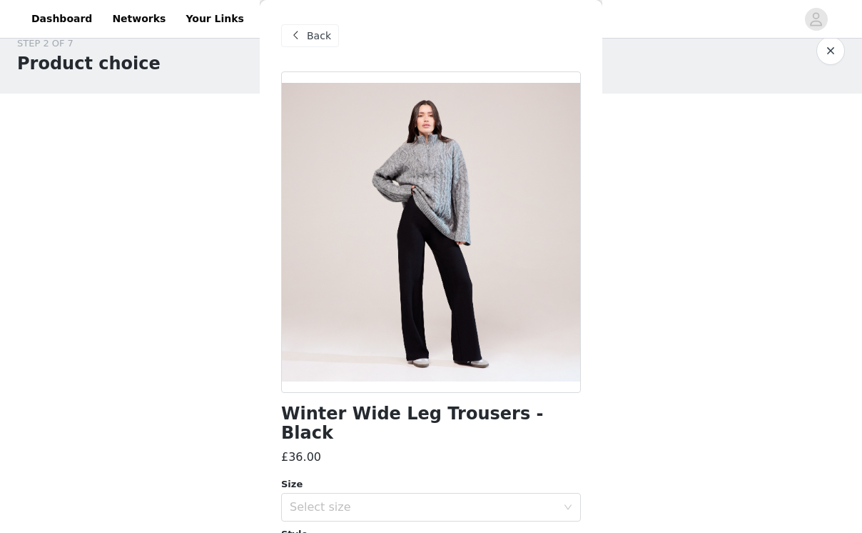
click at [510, 288] on div at bounding box center [431, 231] width 300 height 321
click at [513, 500] on div "Select size" at bounding box center [423, 507] width 267 height 14
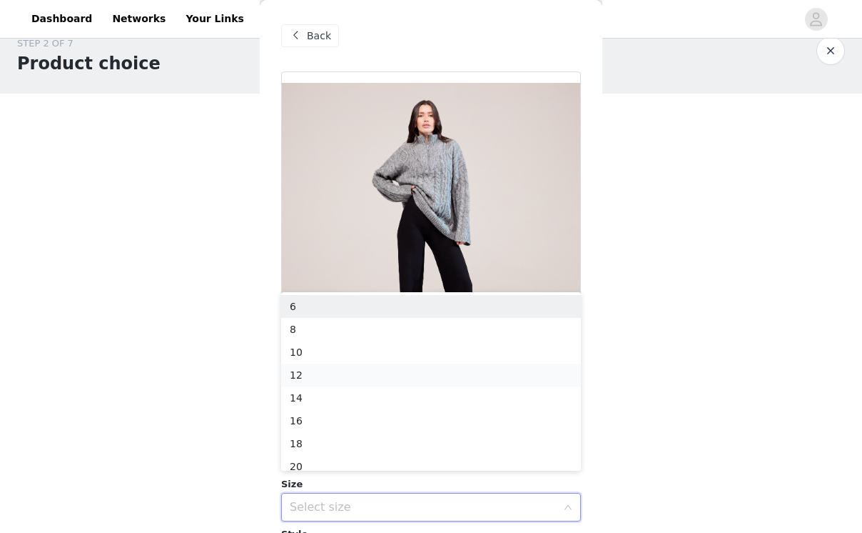
scroll to position [7, 0]
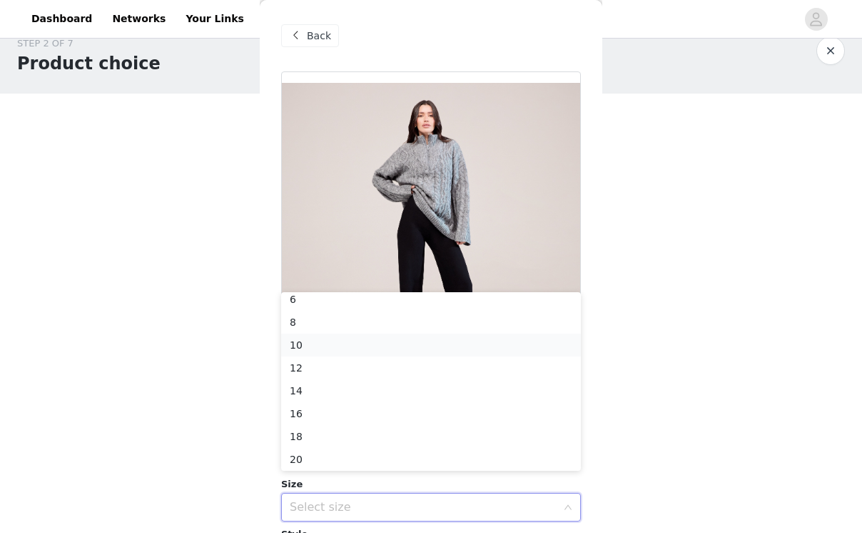
click at [340, 340] on li "10" at bounding box center [431, 344] width 300 height 23
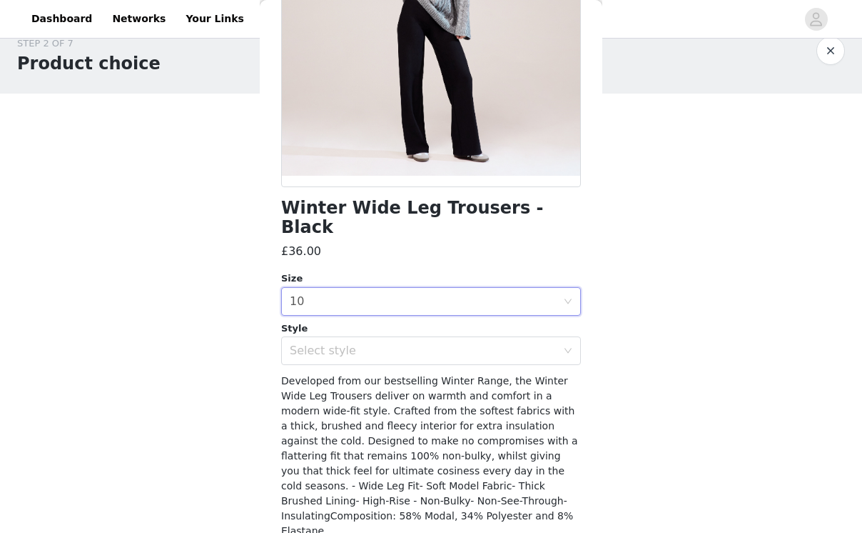
scroll to position [237, 0]
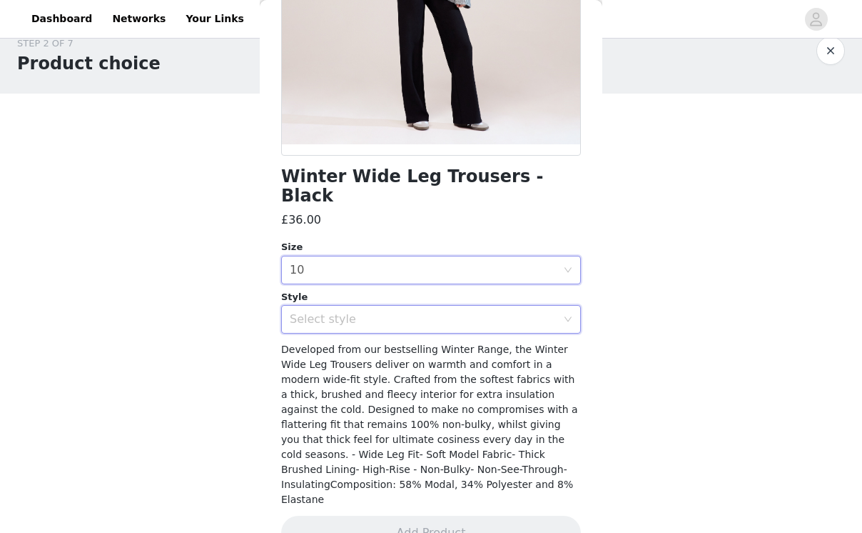
click at [435, 311] on div "Select style" at bounding box center [426, 319] width 273 height 27
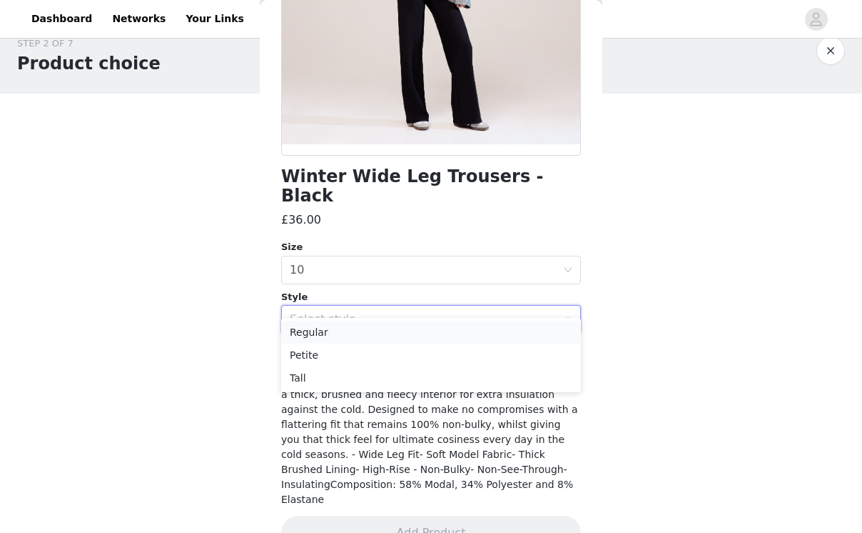
click at [421, 330] on li "Regular" at bounding box center [431, 332] width 300 height 23
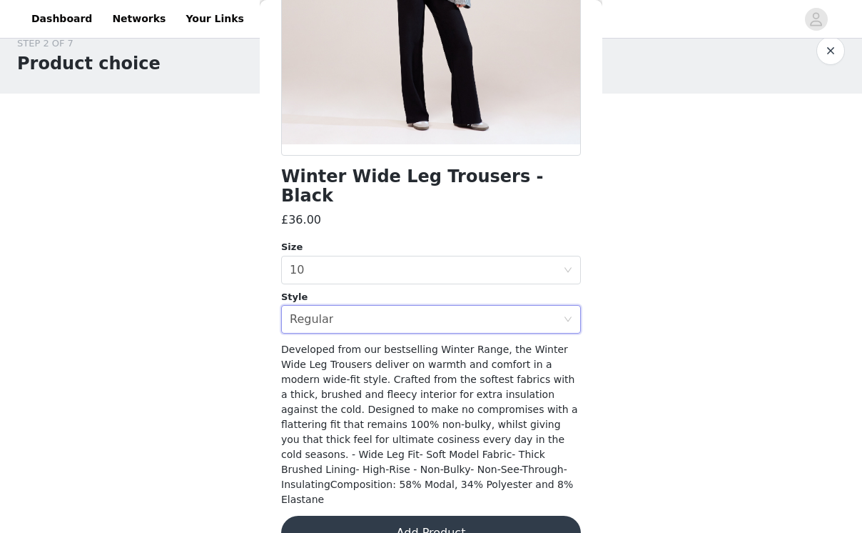
click at [428, 515] on button "Add Product" at bounding box center [431, 532] width 300 height 34
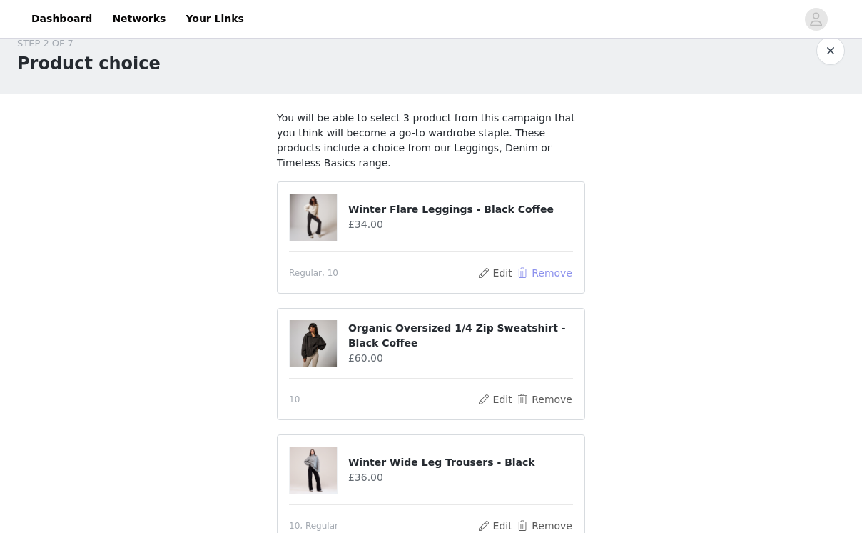
click at [534, 264] on button "Remove" at bounding box center [544, 272] width 57 height 17
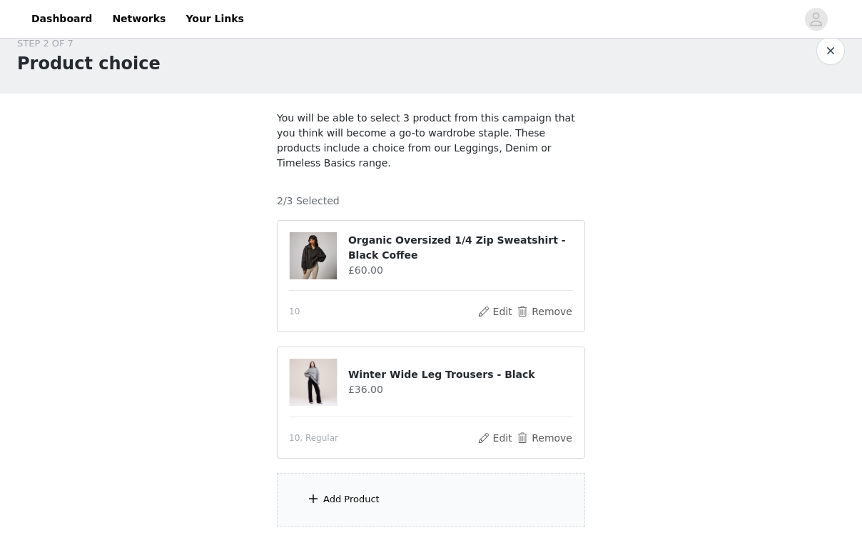
click at [318, 232] on img at bounding box center [313, 255] width 47 height 47
click at [557, 303] on button "Remove" at bounding box center [544, 311] width 57 height 17
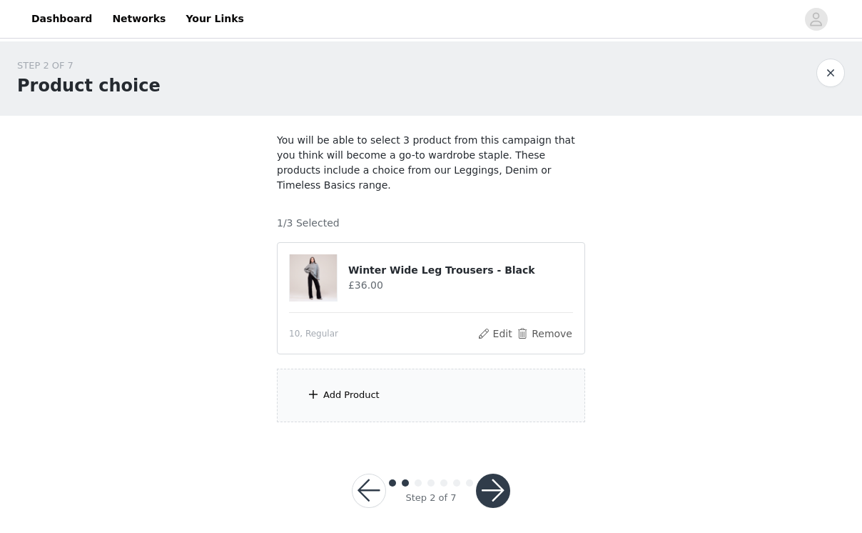
click at [339, 370] on div "Add Product" at bounding box center [431, 395] width 308 height 54
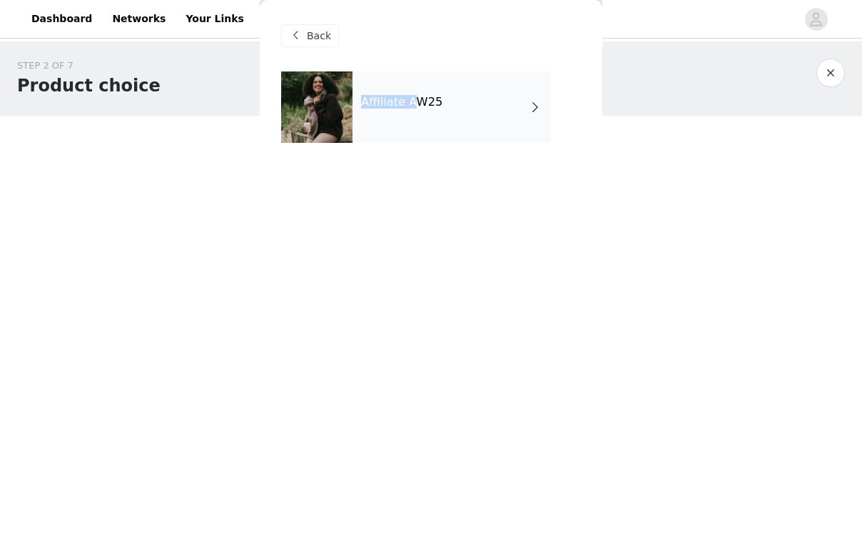
click at [418, 97] on h4 "Affiliate AW25" at bounding box center [401, 102] width 81 height 13
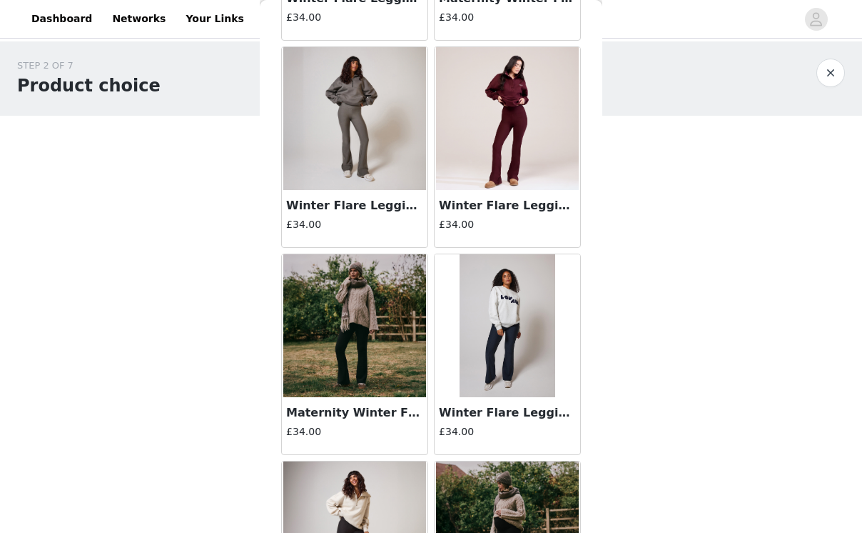
scroll to position [1652, 0]
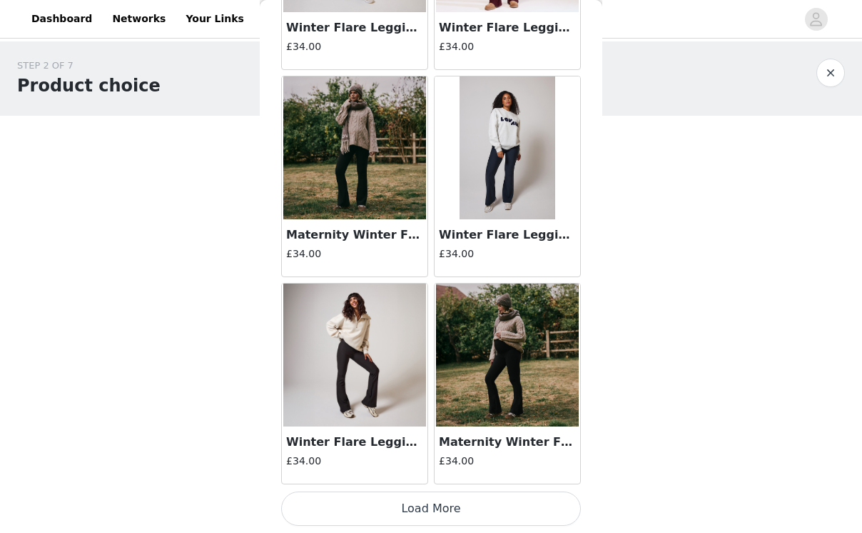
click at [369, 505] on button "Load More" at bounding box center [431, 508] width 300 height 34
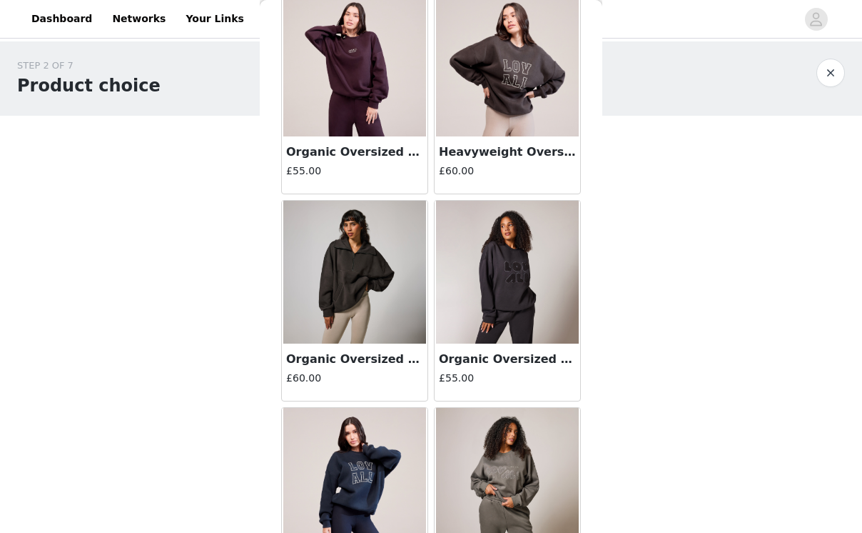
scroll to position [3722, 0]
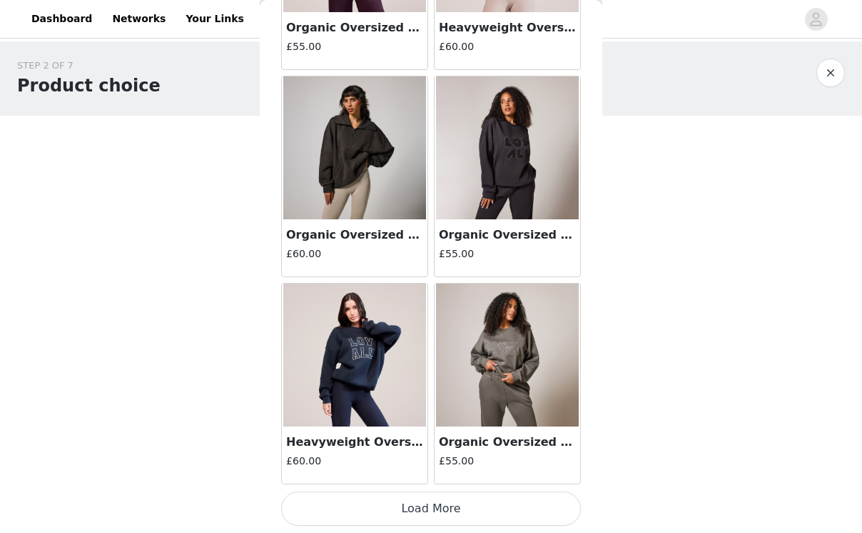
click at [424, 513] on button "Load More" at bounding box center [431, 508] width 300 height 34
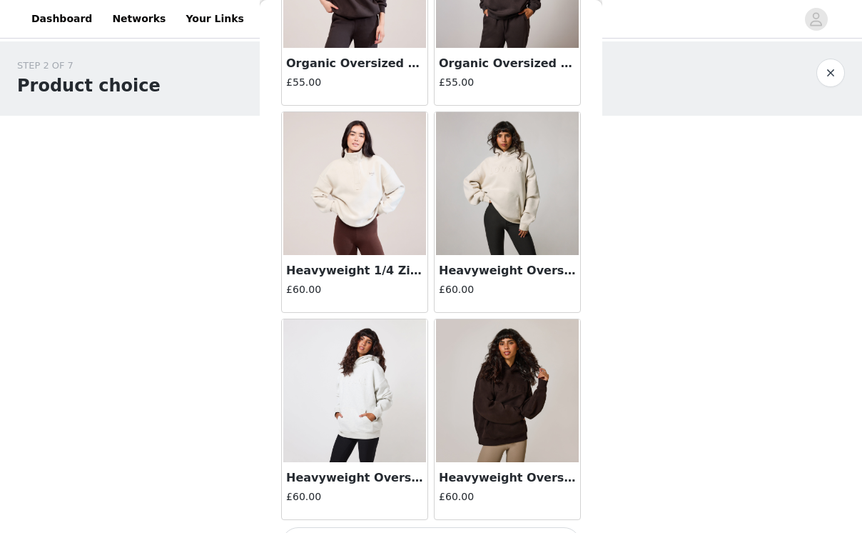
scroll to position [5792, 0]
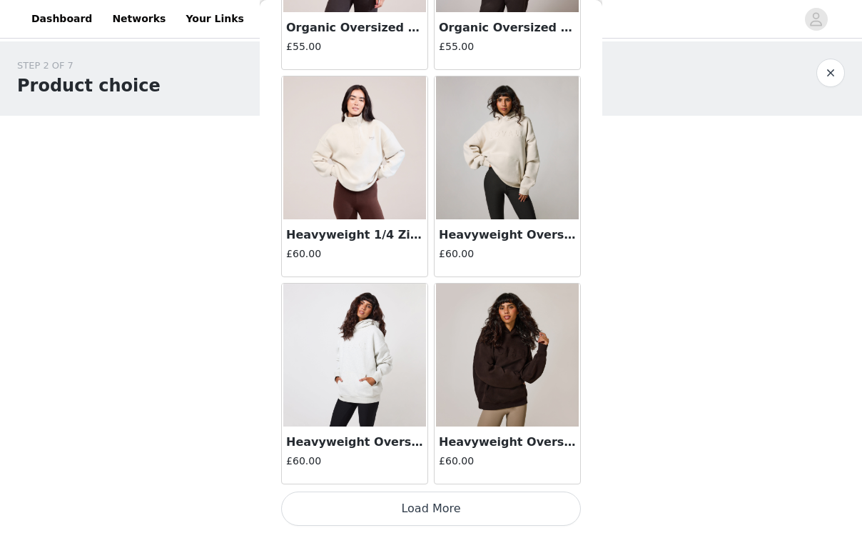
click at [445, 501] on button "Load More" at bounding box center [431, 508] width 300 height 34
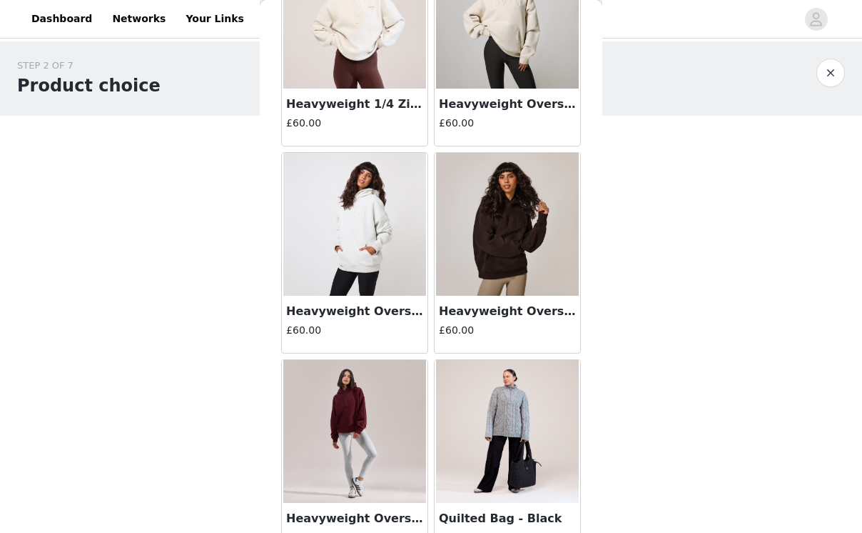
scroll to position [5918, 0]
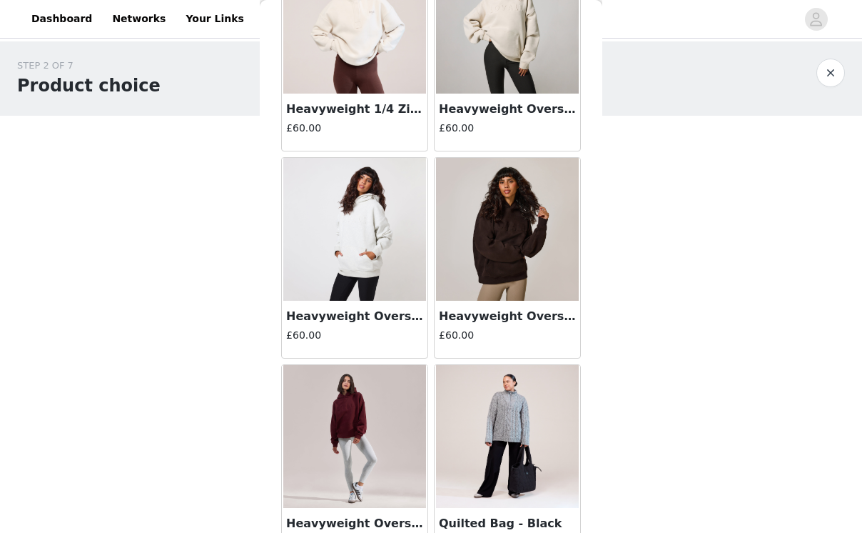
click at [493, 214] on img at bounding box center [507, 229] width 143 height 143
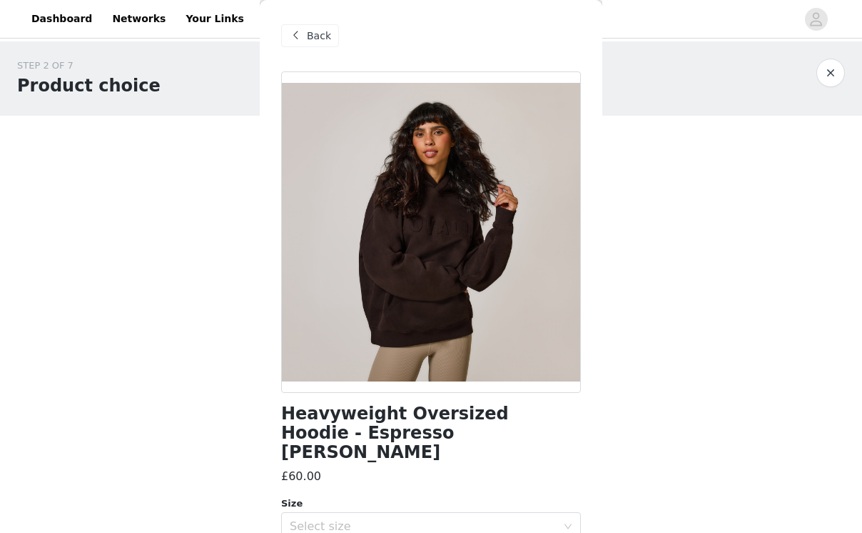
scroll to position [3, 0]
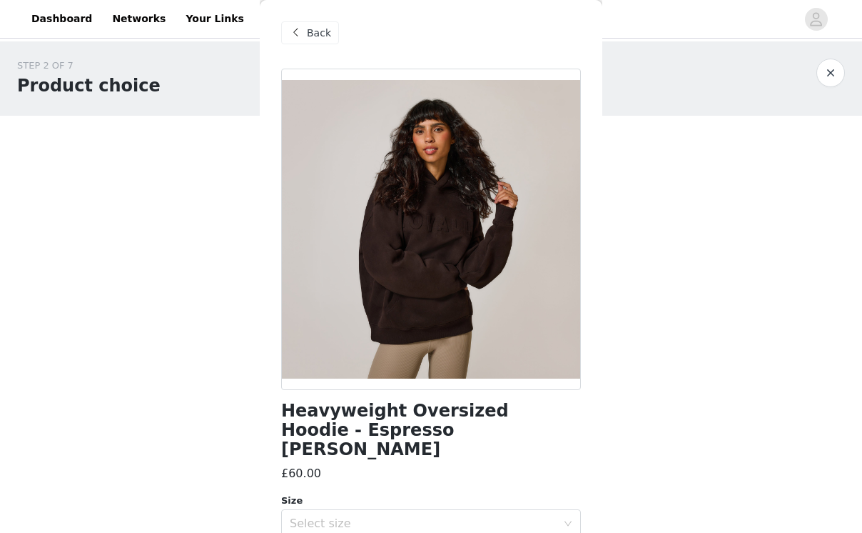
click at [311, 34] on span "Back" at bounding box center [319, 33] width 24 height 15
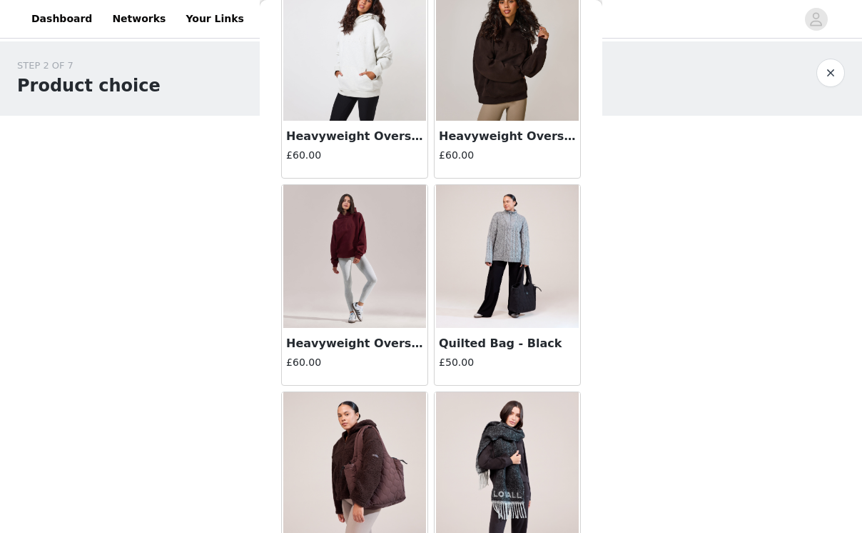
scroll to position [6080, 0]
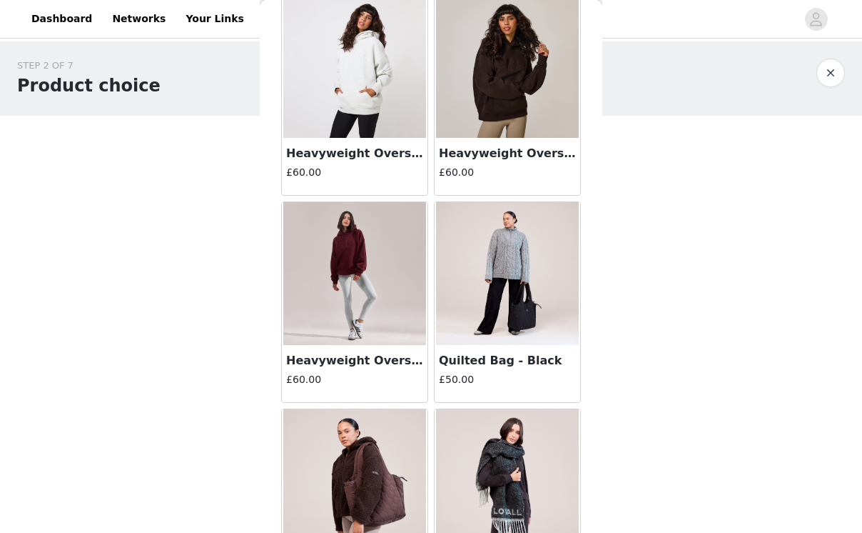
click at [520, 221] on img at bounding box center [507, 273] width 143 height 143
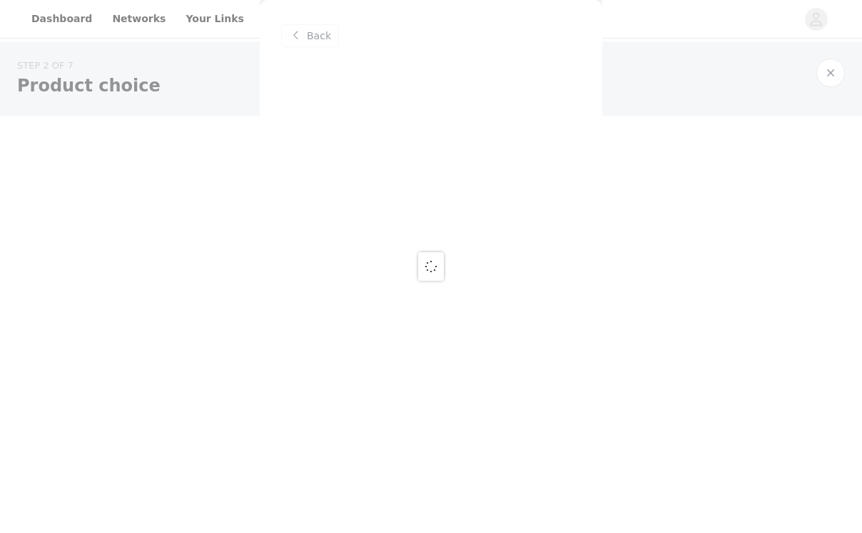
scroll to position [0, 0]
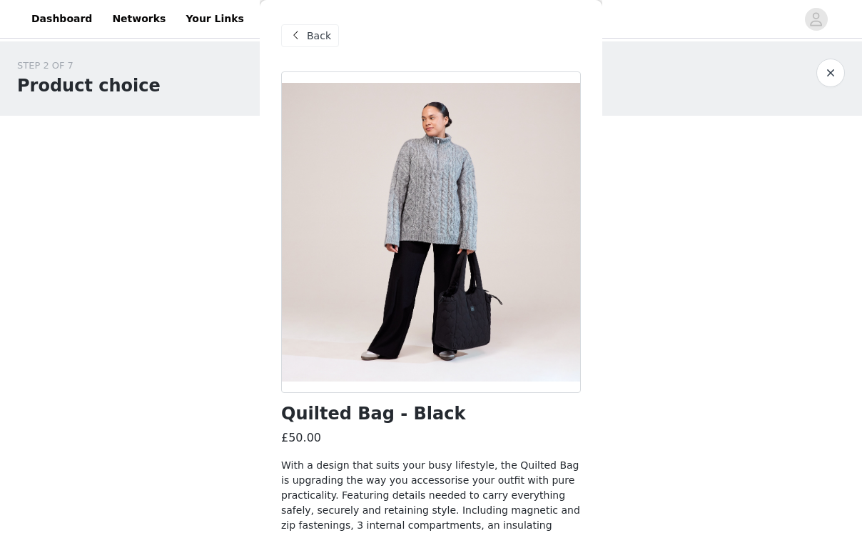
click at [491, 311] on div at bounding box center [431, 231] width 300 height 321
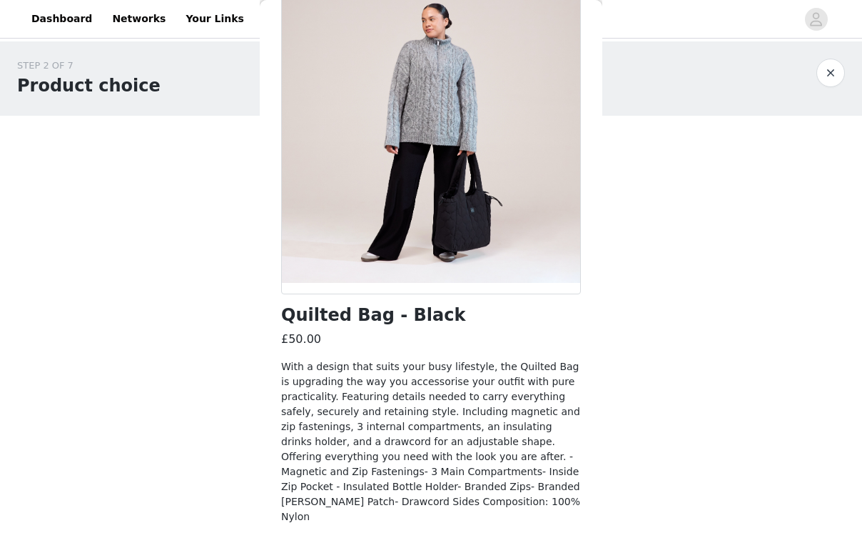
scroll to position [135, 0]
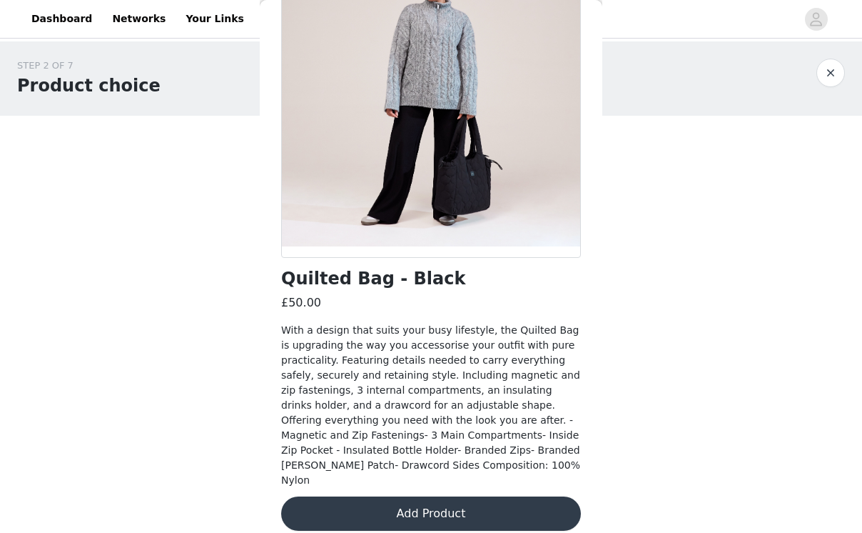
click at [440, 496] on button "Add Product" at bounding box center [431, 513] width 300 height 34
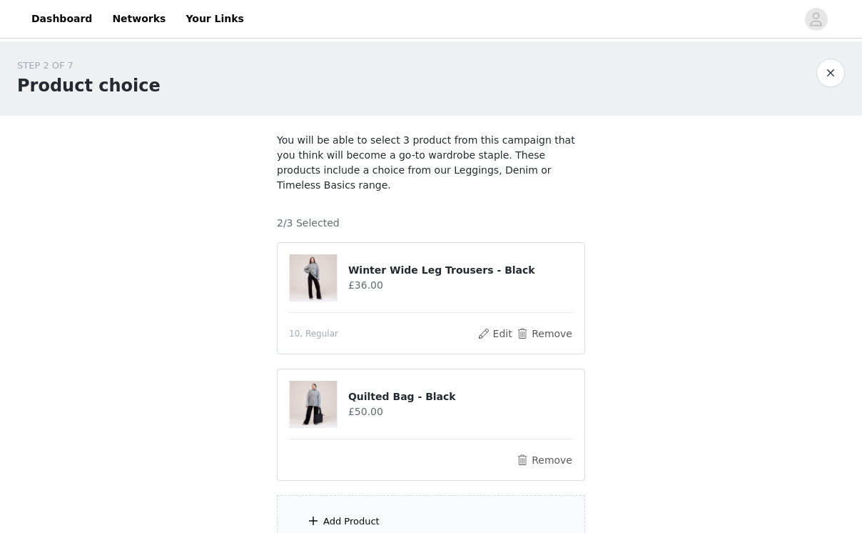
click at [388, 505] on div "Add Product" at bounding box center [431, 522] width 308 height 54
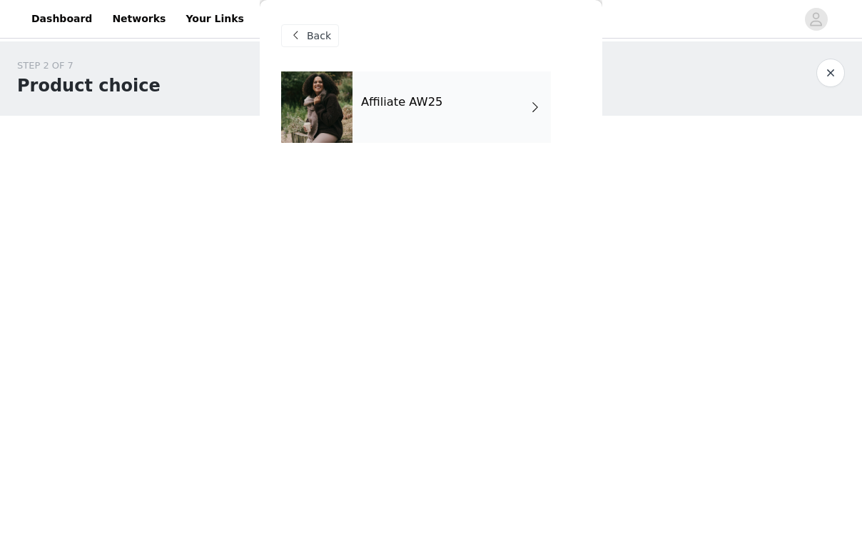
click at [468, 113] on div "Affiliate AW25" at bounding box center [452, 106] width 198 height 71
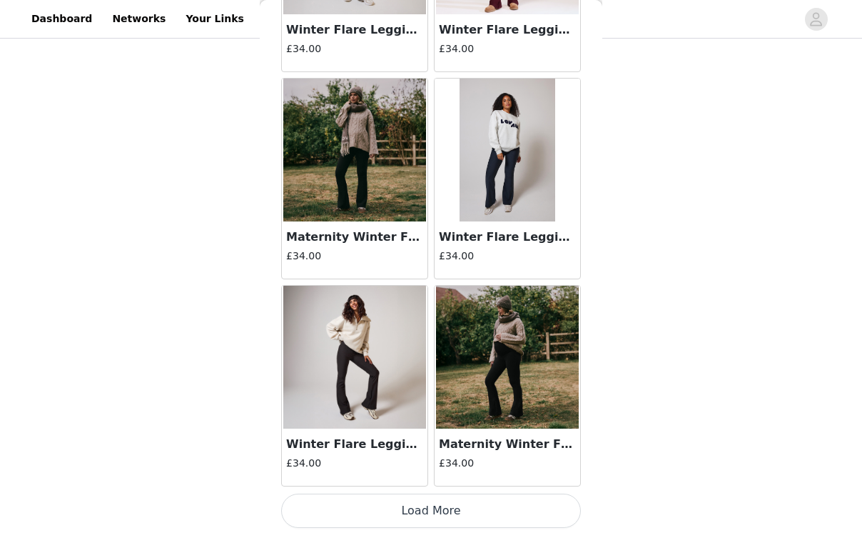
scroll to position [1652, 0]
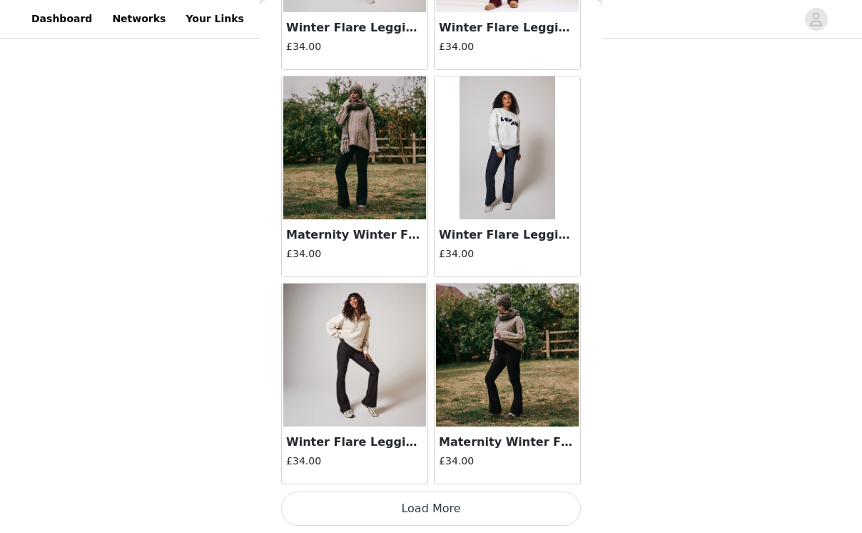
click at [418, 509] on button "Load More" at bounding box center [431, 508] width 300 height 34
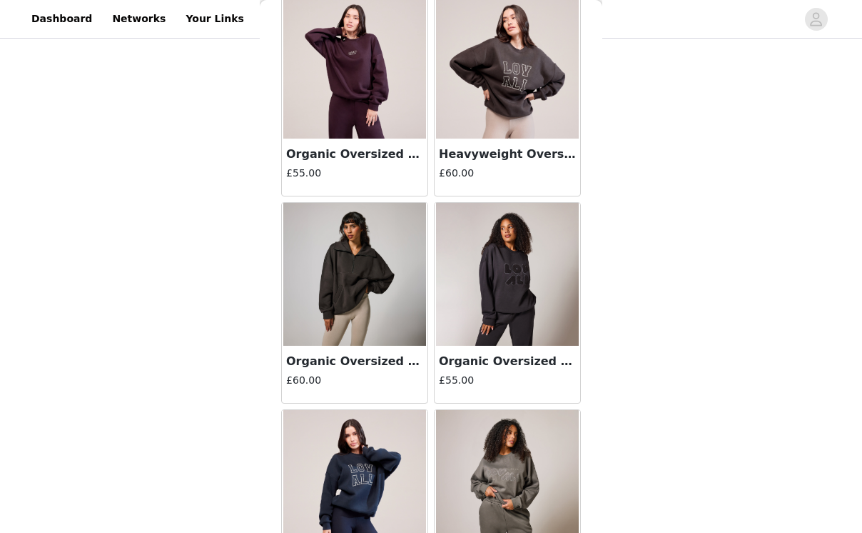
scroll to position [3597, 0]
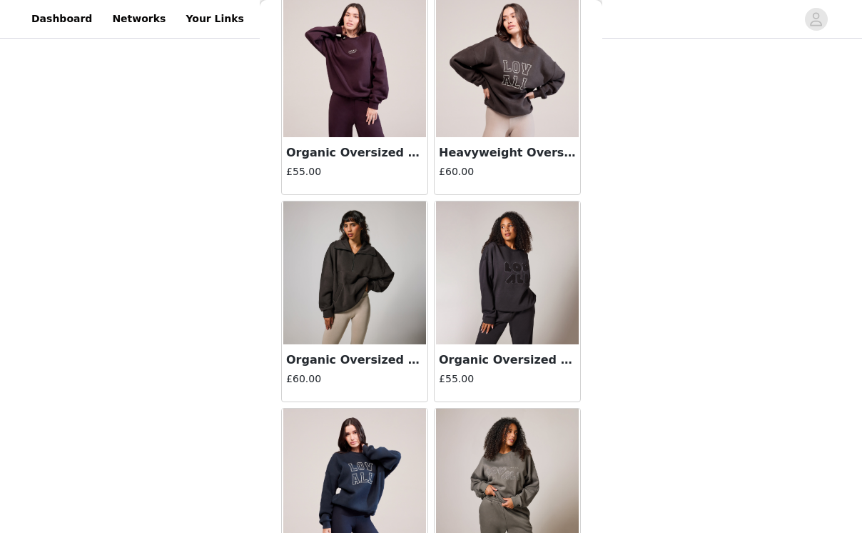
click at [372, 267] on img at bounding box center [354, 272] width 143 height 143
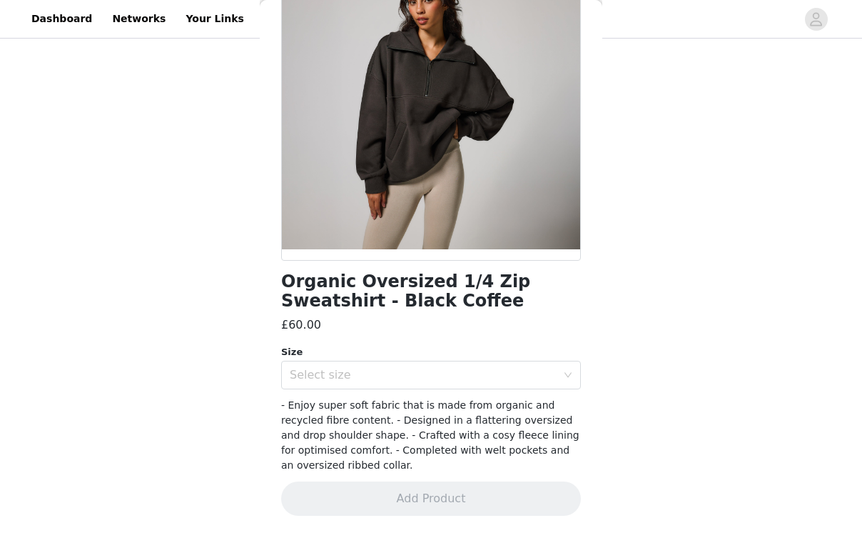
scroll to position [131, 0]
click at [404, 375] on div "Select size" at bounding box center [423, 375] width 267 height 14
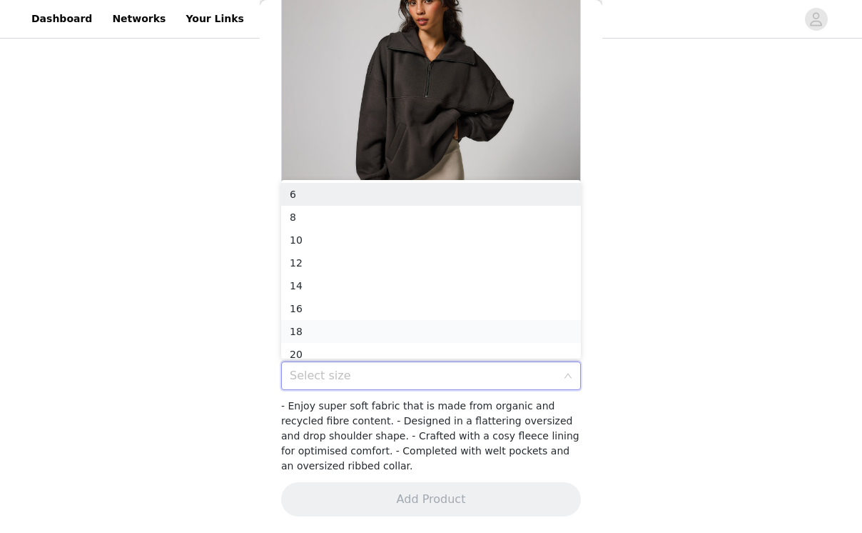
scroll to position [7, 0]
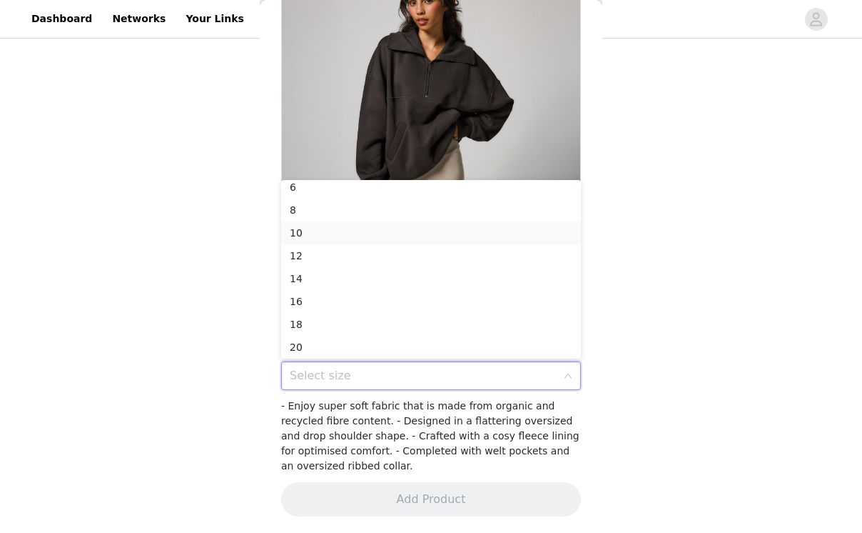
click at [393, 230] on li "10" at bounding box center [431, 232] width 300 height 23
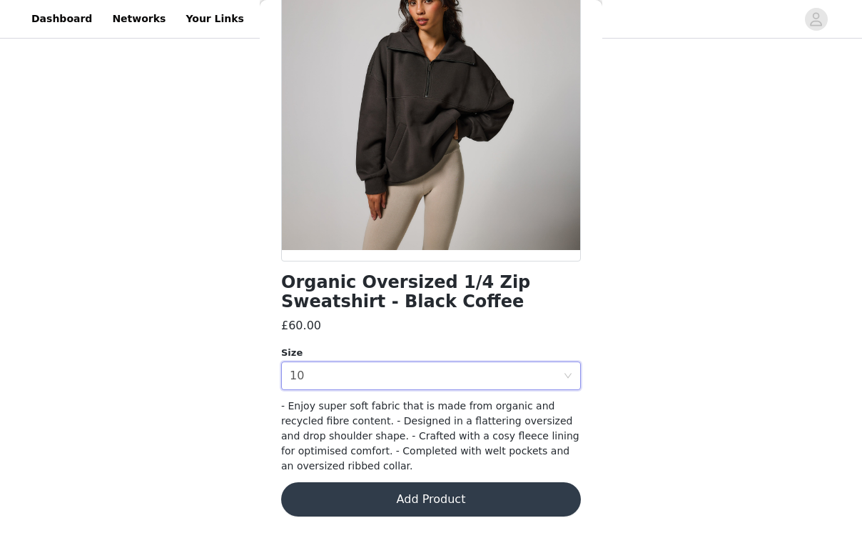
click at [384, 496] on button "Add Product" at bounding box center [431, 499] width 300 height 34
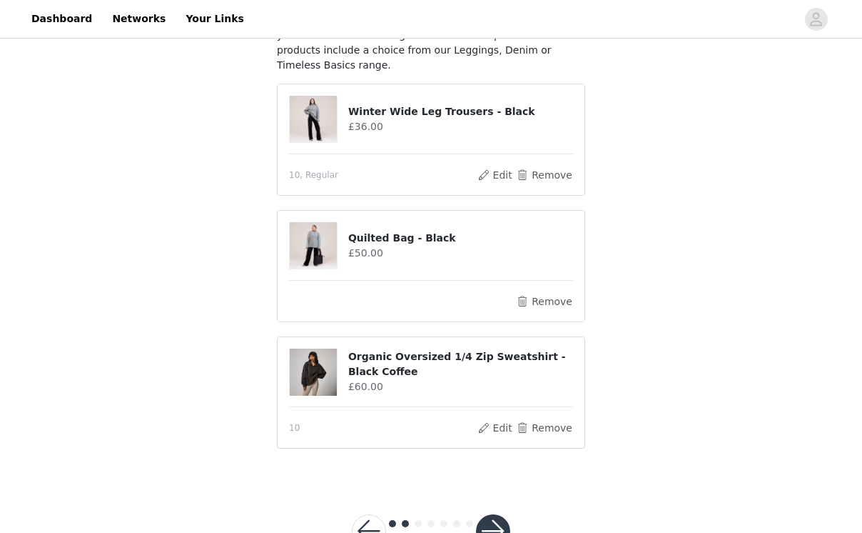
click at [498, 514] on button "button" at bounding box center [493, 531] width 34 height 34
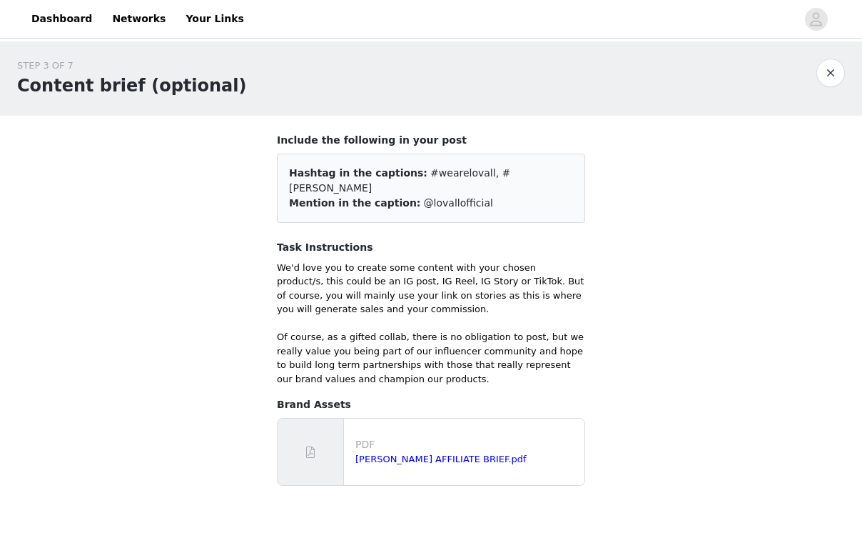
scroll to position [69, 0]
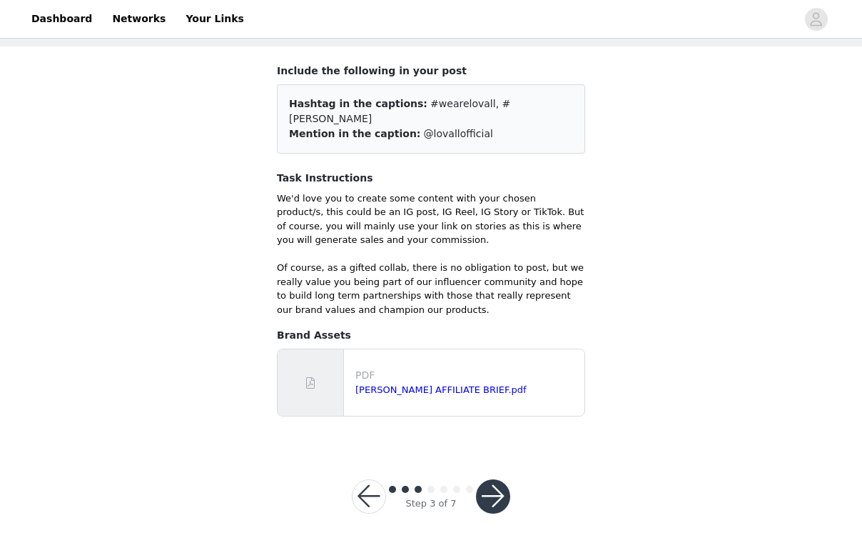
click at [488, 479] on button "button" at bounding box center [493, 496] width 34 height 34
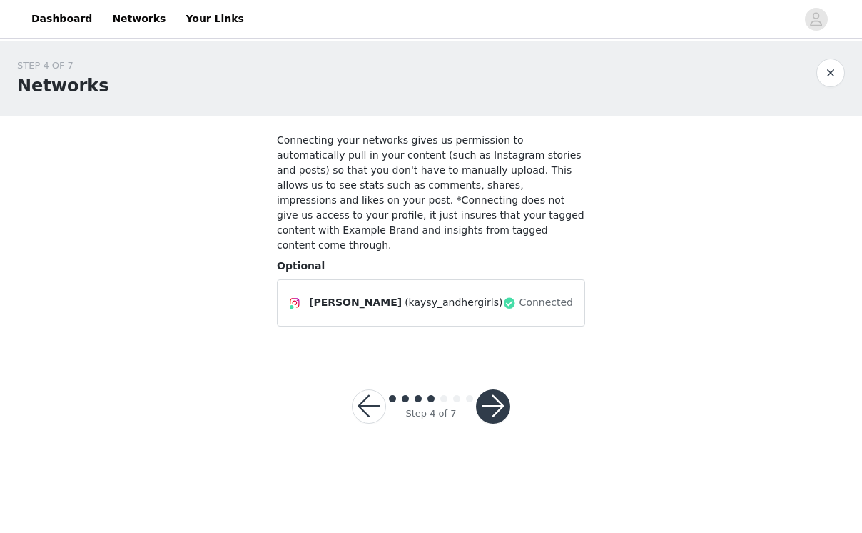
click at [498, 391] on button "button" at bounding box center [493, 406] width 34 height 34
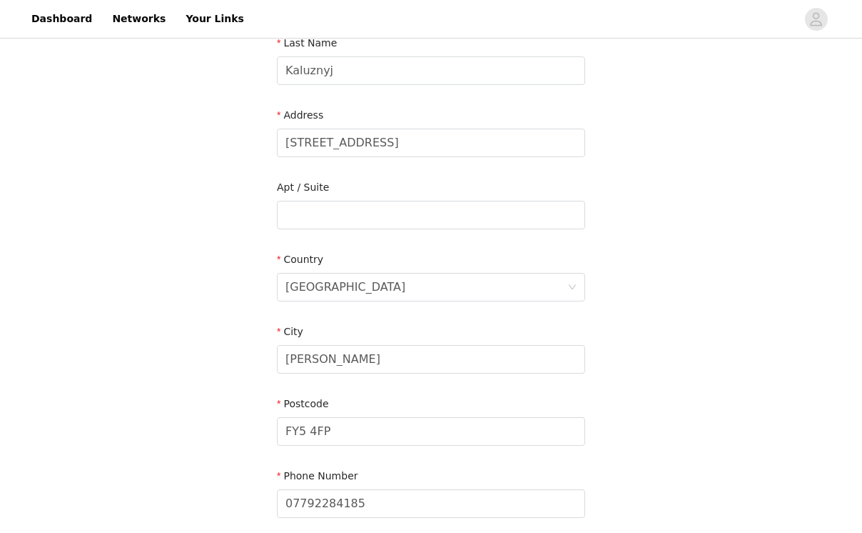
scroll to position [368, 0]
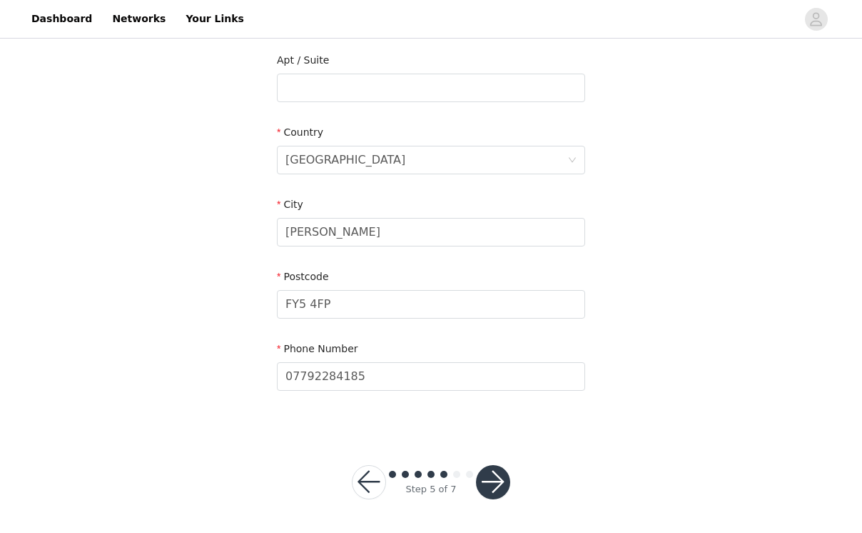
click at [500, 488] on button "button" at bounding box center [493, 482] width 34 height 34
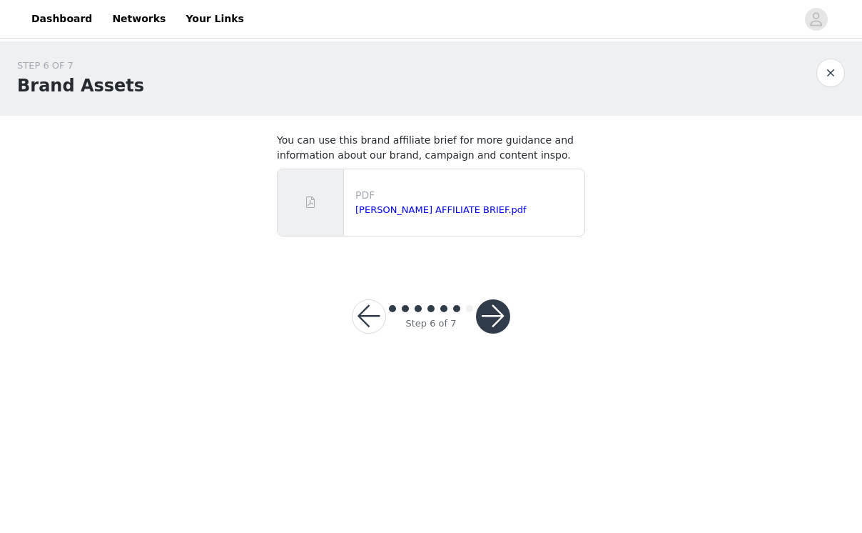
click at [503, 310] on button "button" at bounding box center [493, 316] width 34 height 34
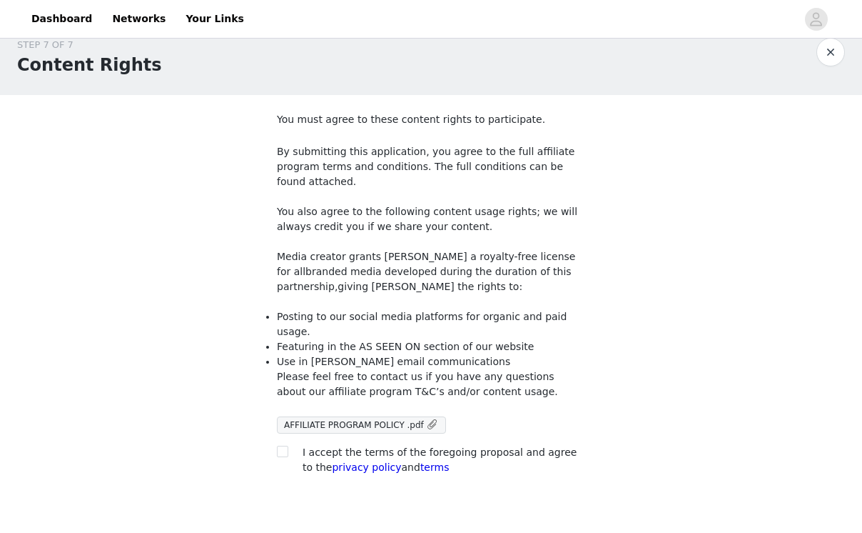
scroll to position [49, 0]
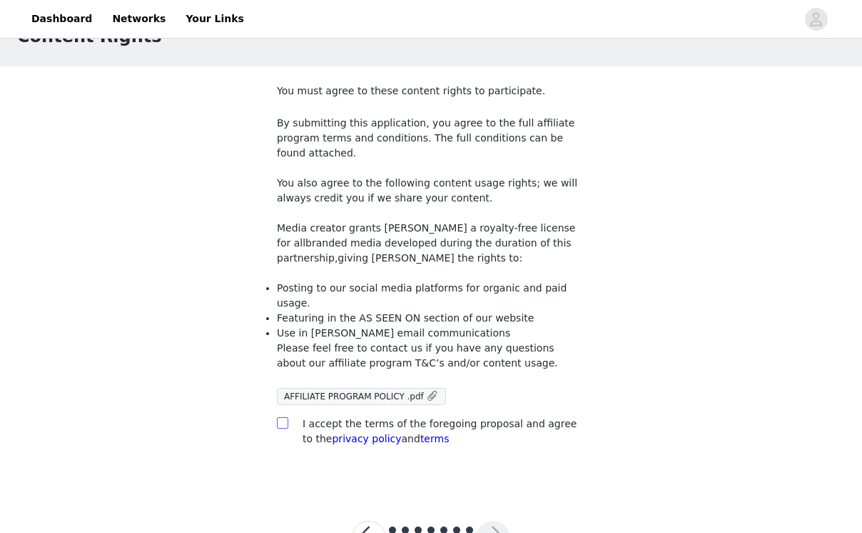
click at [284, 417] on input "checkbox" at bounding box center [282, 422] width 10 height 10
checkbox input "true"
click at [490, 520] on button "button" at bounding box center [493, 537] width 34 height 34
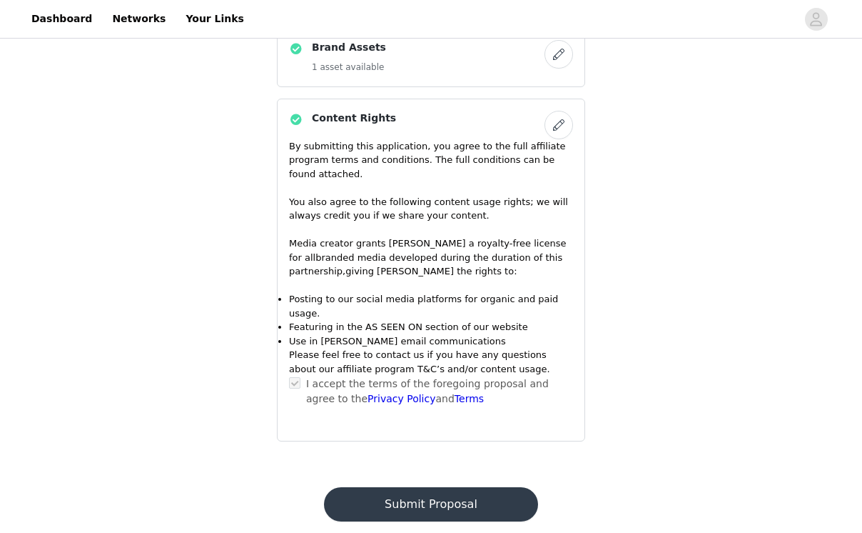
scroll to position [764, 0]
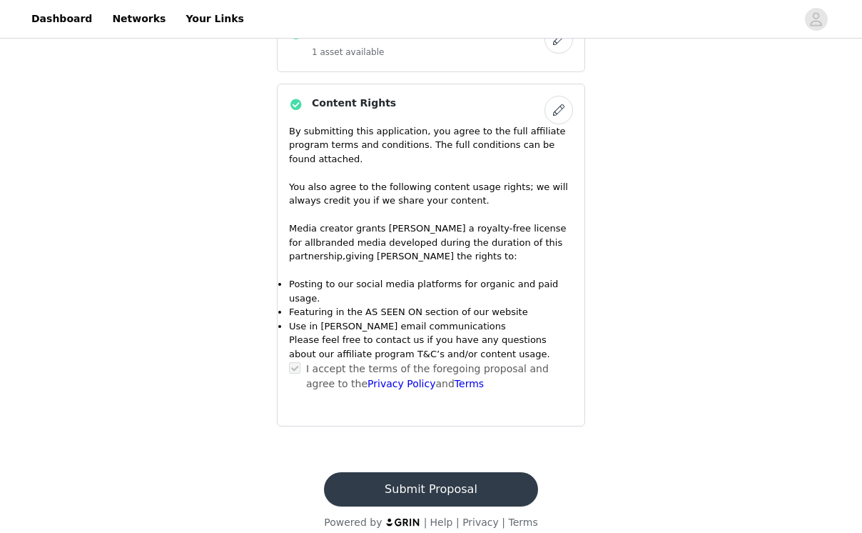
click at [479, 477] on button "Submit Proposal" at bounding box center [430, 489] width 213 height 34
